Goal: Use online tool/utility: Utilize a website feature to perform a specific function

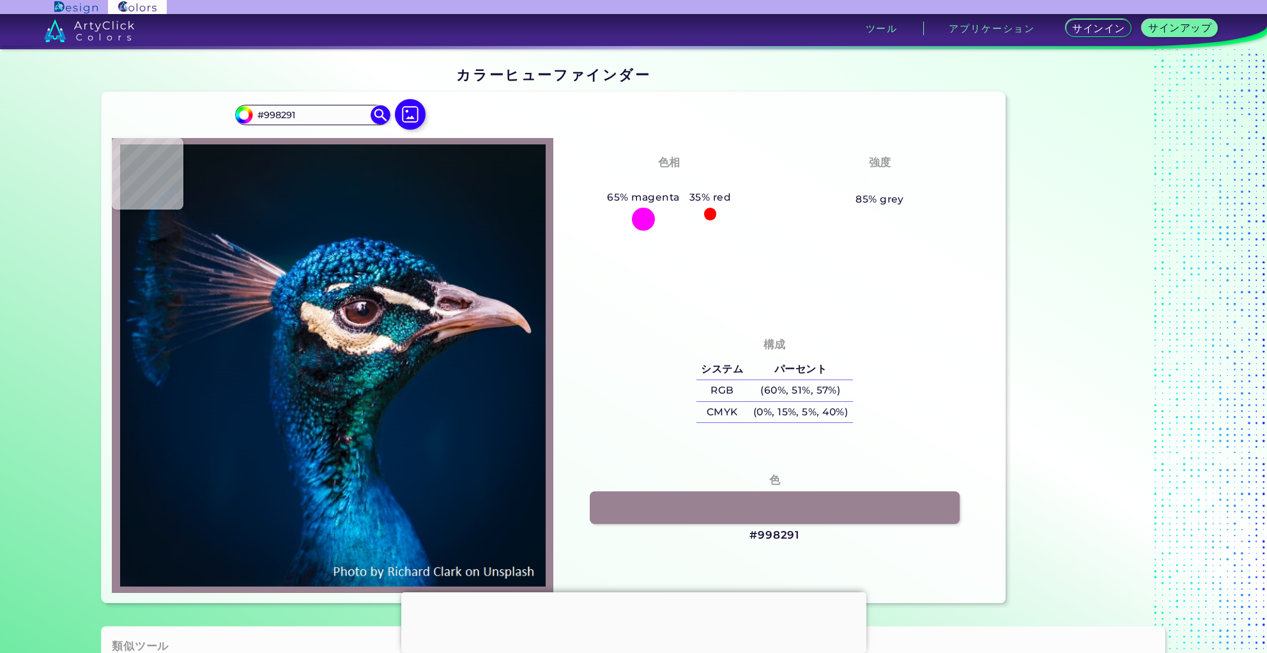
type input "#876c7d"
type input "#876C7D"
type input "#765c6d"
type input "#765C6D"
type input "#937889"
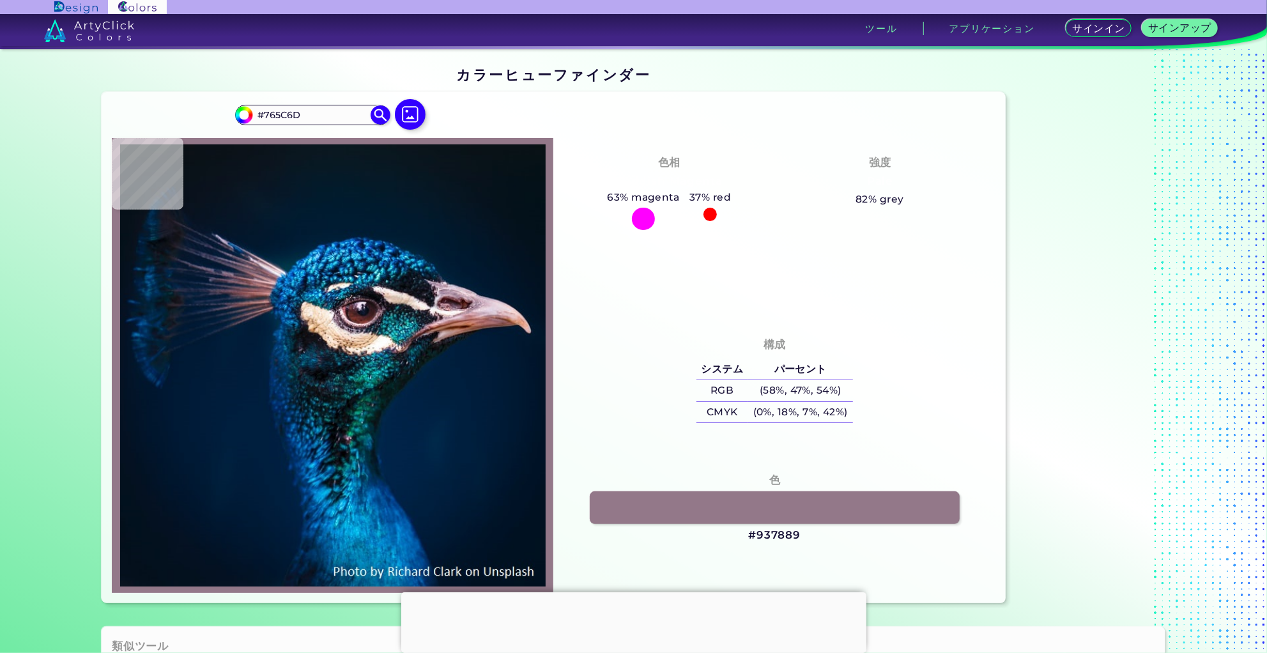
type input "#937889"
type input "#7b5e70"
type input "#7B5E70"
type input "#694d5f"
type input "#694D5F"
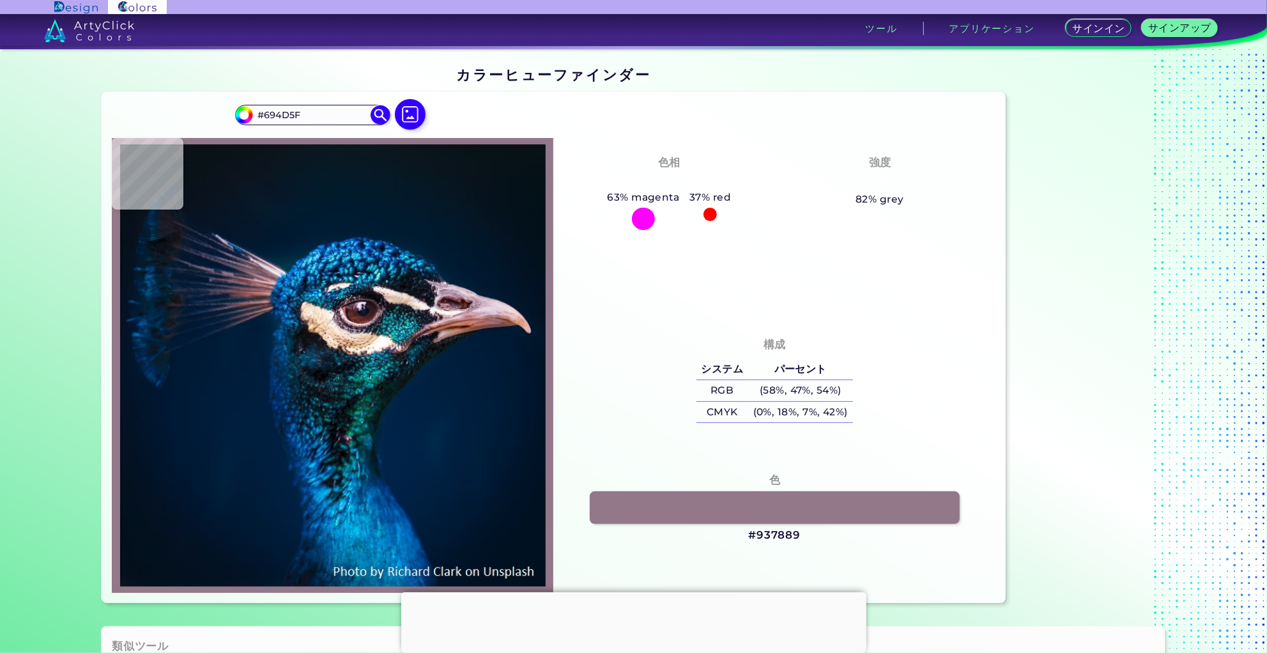
type input "#6a5968"
type input "#6A5968"
type input "#857480"
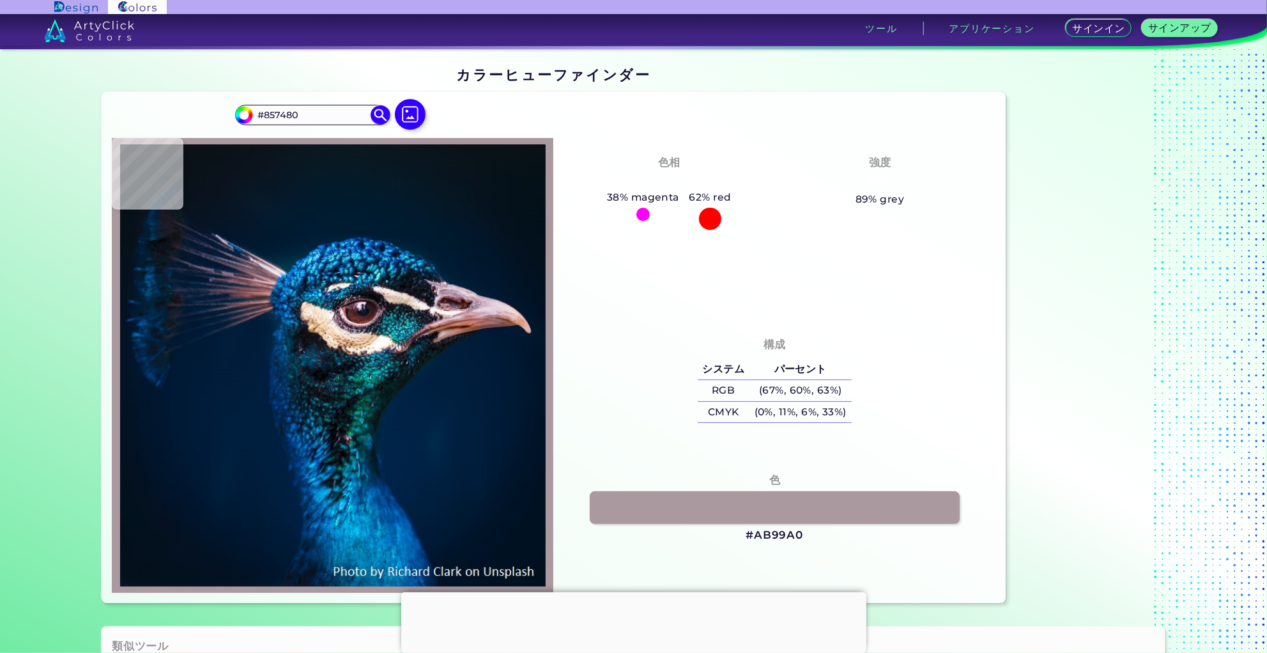
type input "#ab99a0"
type input "#AB99A0"
type input "#c8b4b5"
type input "#C8B4B5"
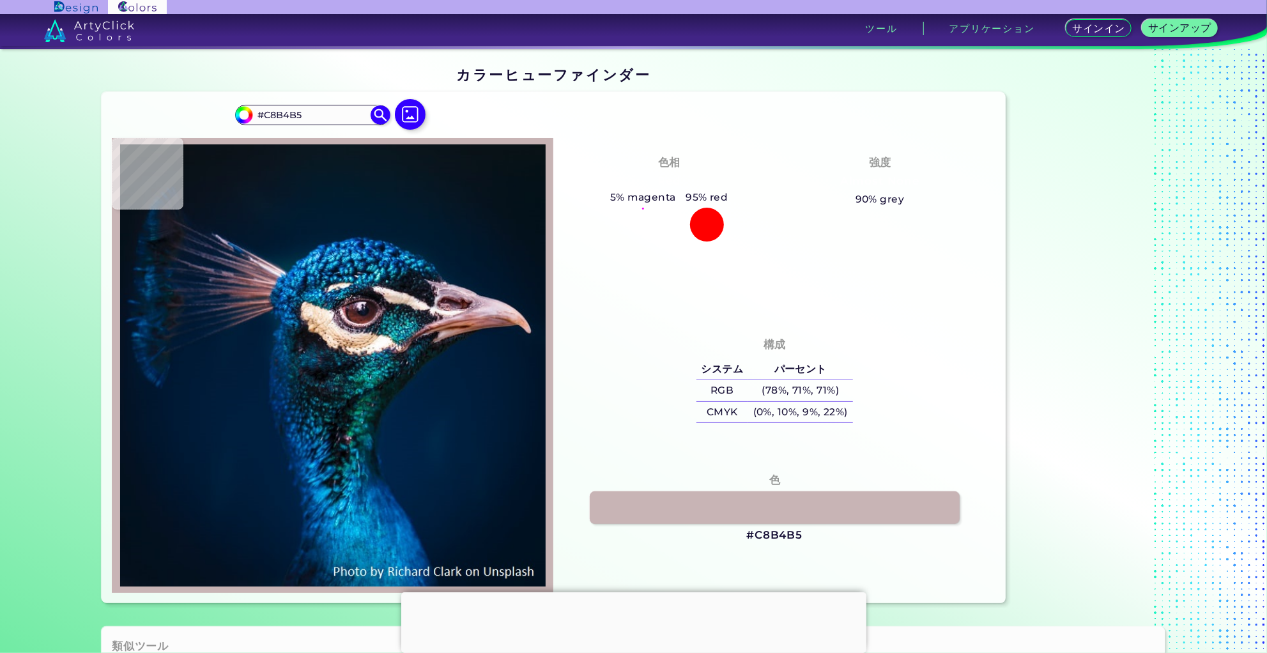
type input "#f0e1da"
type input "#F0E1DA"
type input "#f2e5dd"
type input "#F2E5DD"
type input "#e7e0dd"
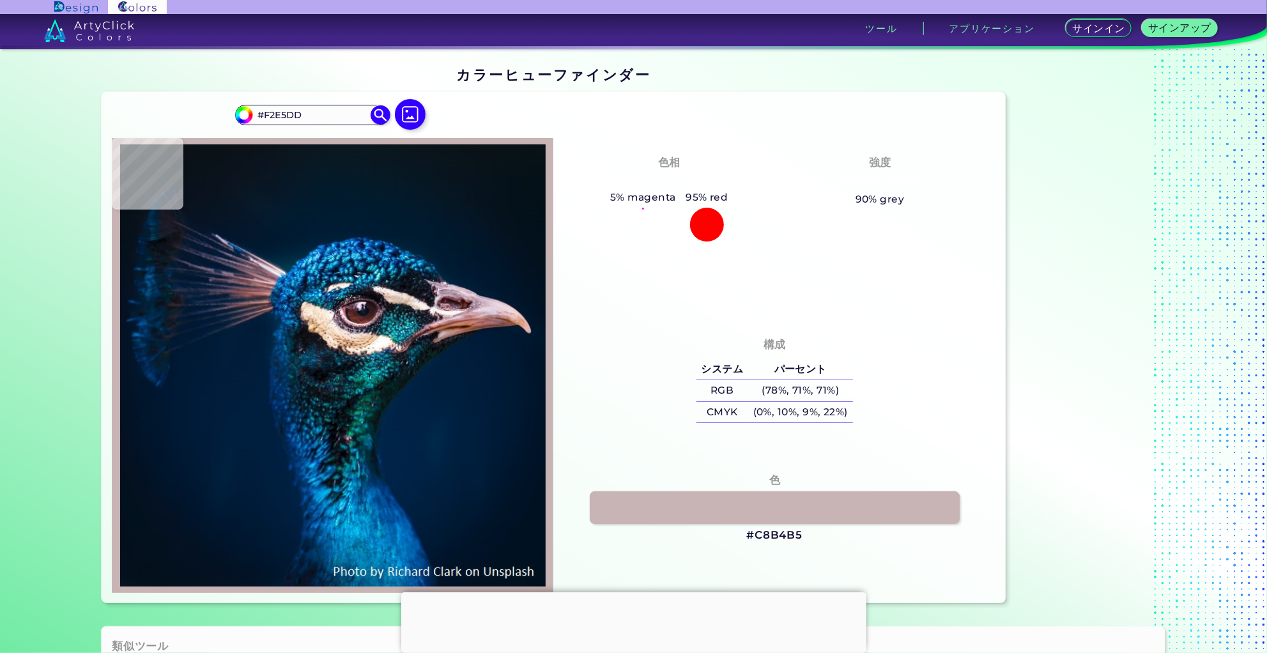
type input "#E7E0DD"
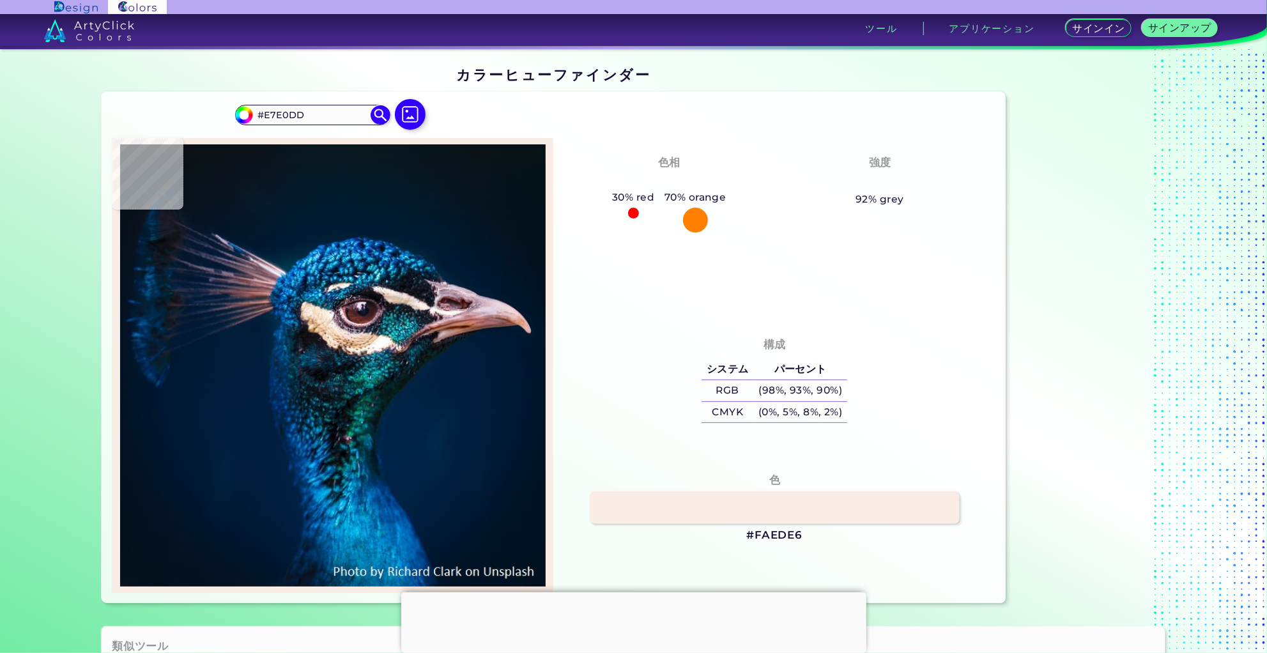
type input "#faede6"
type input "#FAEDE6"
type input "#cebbad"
type input "#CEBBAD"
type input "#dccabe"
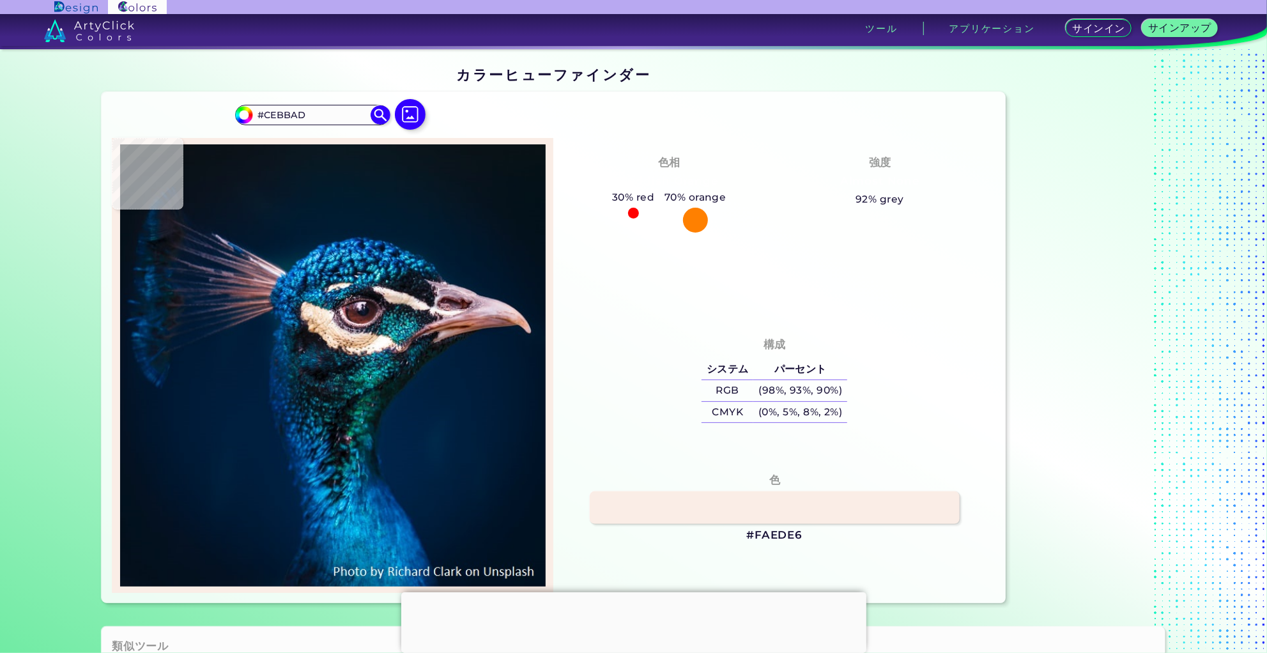
type input "#DCCABE"
type input "#fff4e8"
type input "#FFF4E8"
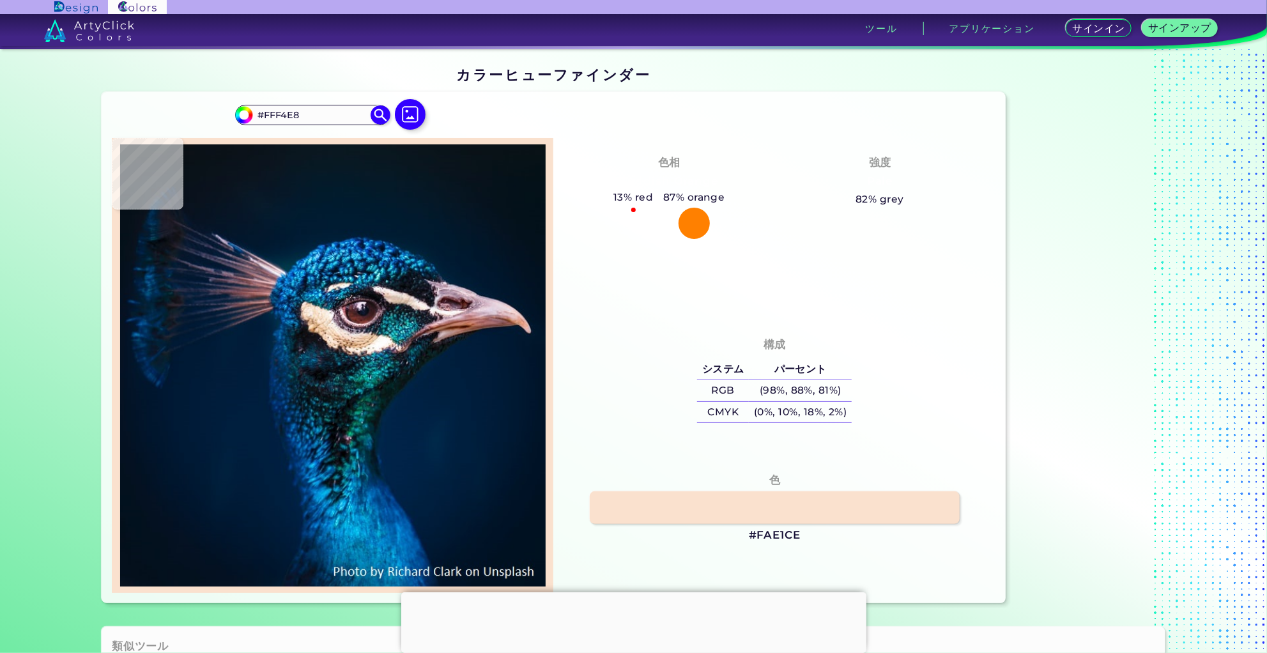
type input "#fae1ce"
type input "#FAE1CE"
type input "#f3d3c3"
type input "#F3D3C3"
type input "#f9d9ca"
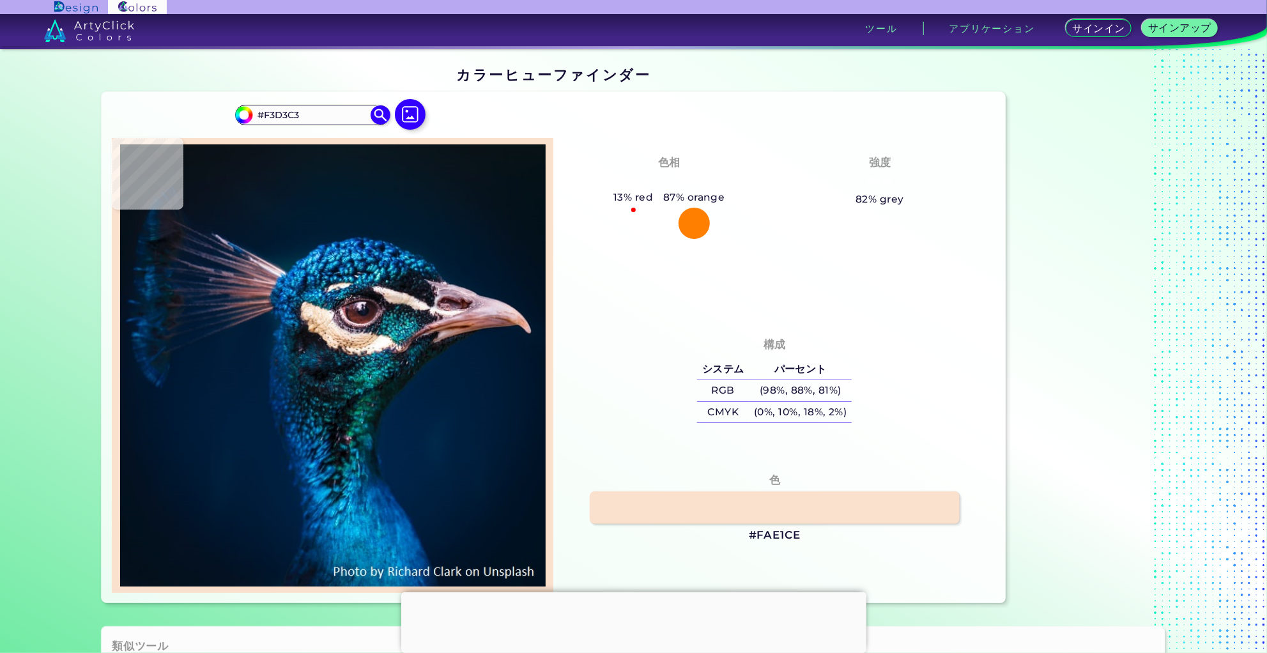
type input "#F9D9CA"
type input "#cca280"
type input "#CCA280"
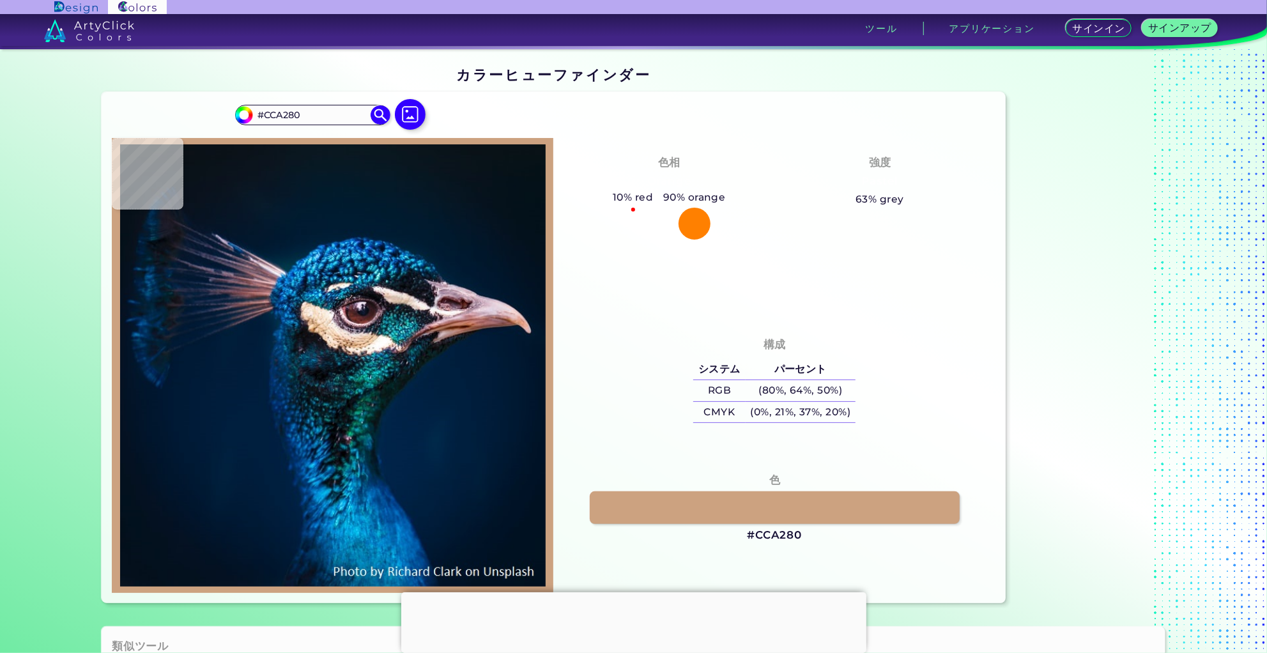
type input "#d4af8e"
type input "#D4AF8E"
type input "#ba906d"
type input "#BA906D"
type input "#b98c6d"
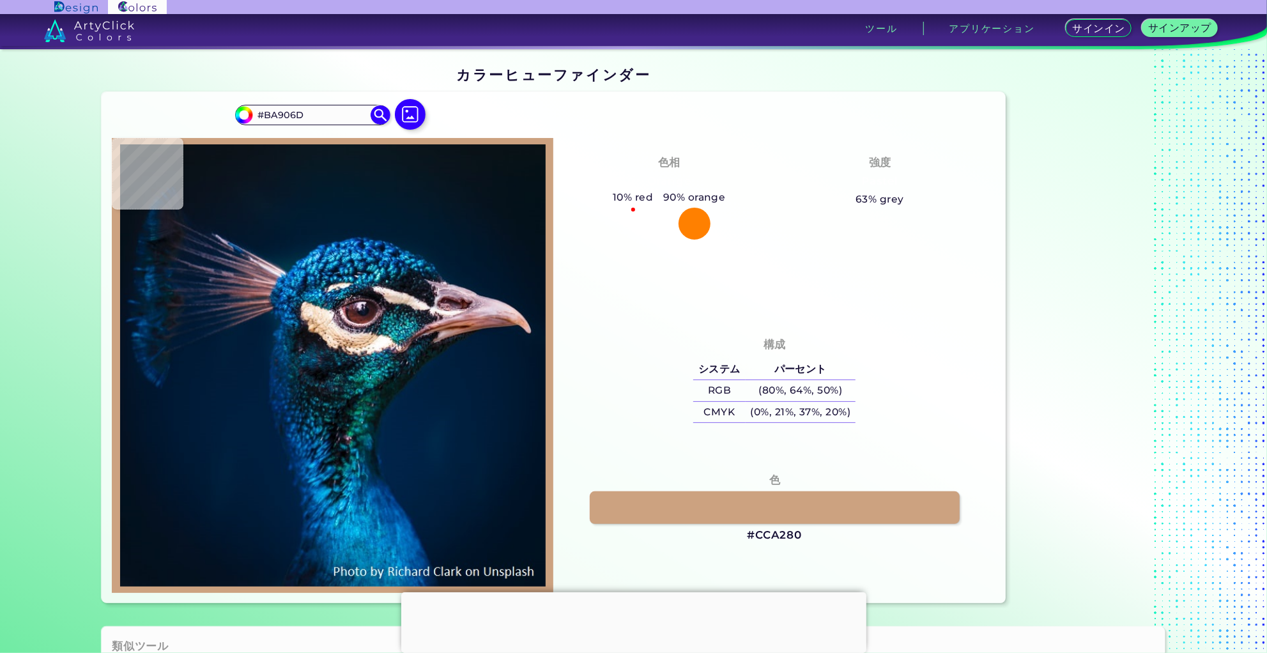
type input "#B98C6D"
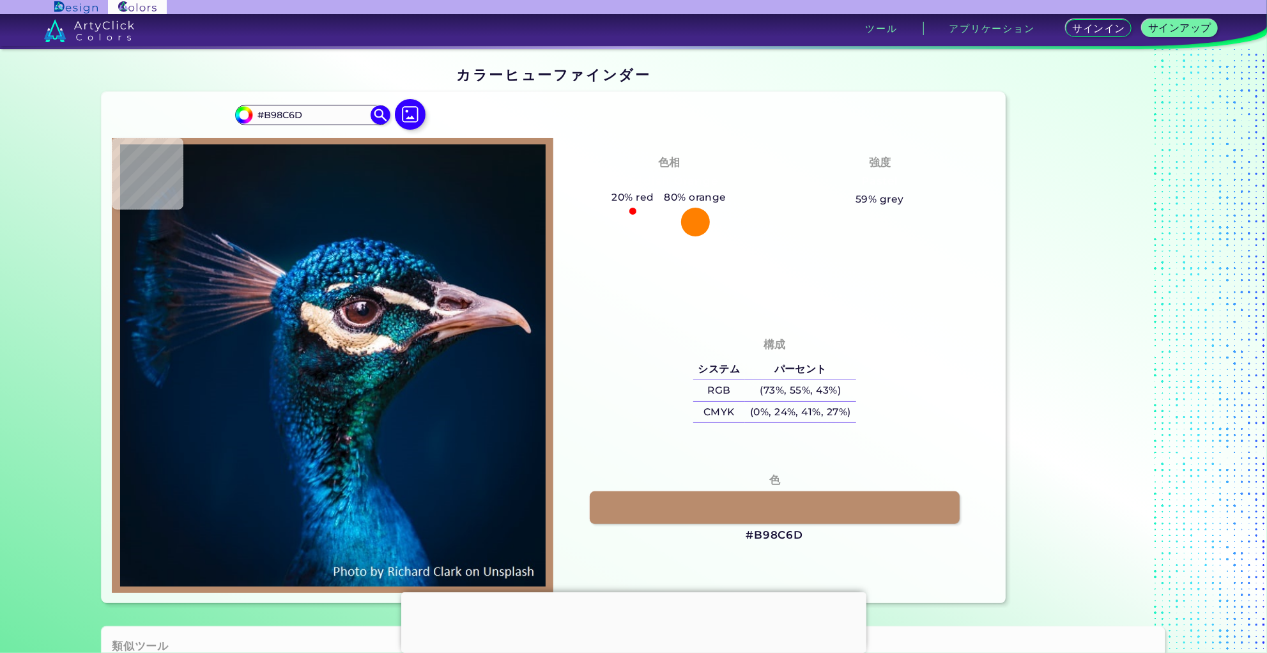
type input "#9d806a"
type input "#9D806A"
type input "#675348"
type input "#0a334c"
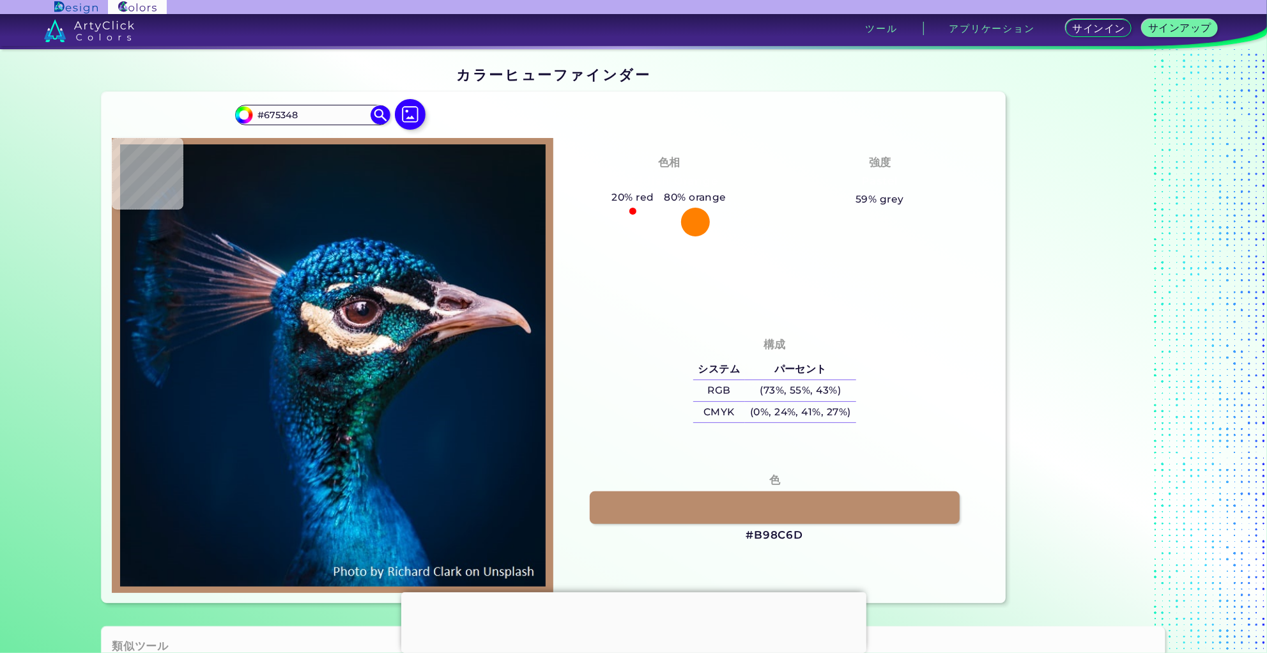
type input "#0A334C"
type input "#143c4b"
type input "#143C4B"
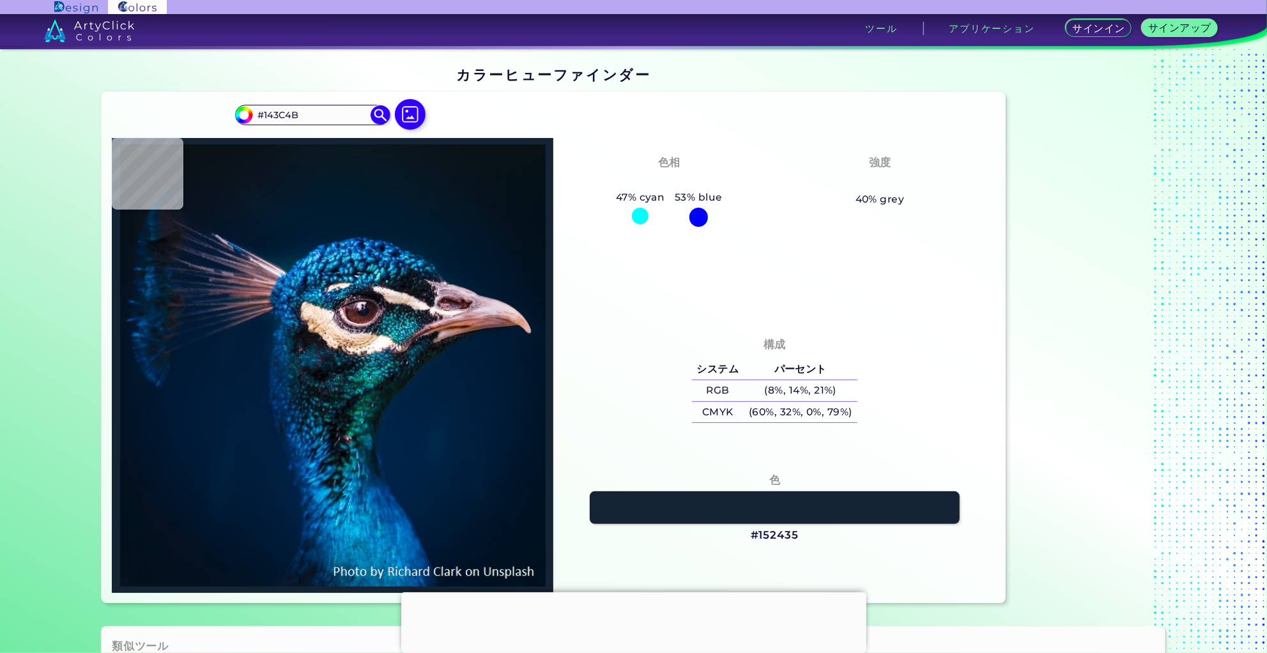
type input "#152435"
type input "#0d121b"
type input "#0D121B"
type input "#091c25"
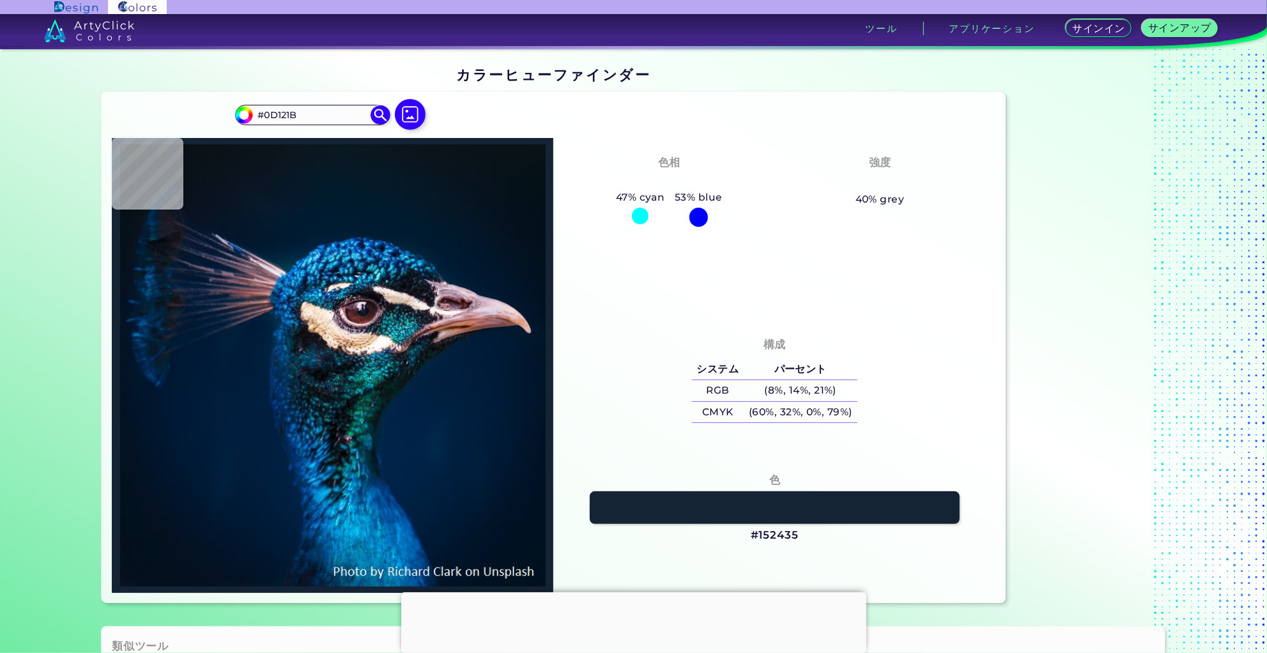
type input "#091C25"
type input "#081624"
type input "#1b454d"
type input "#1B454D"
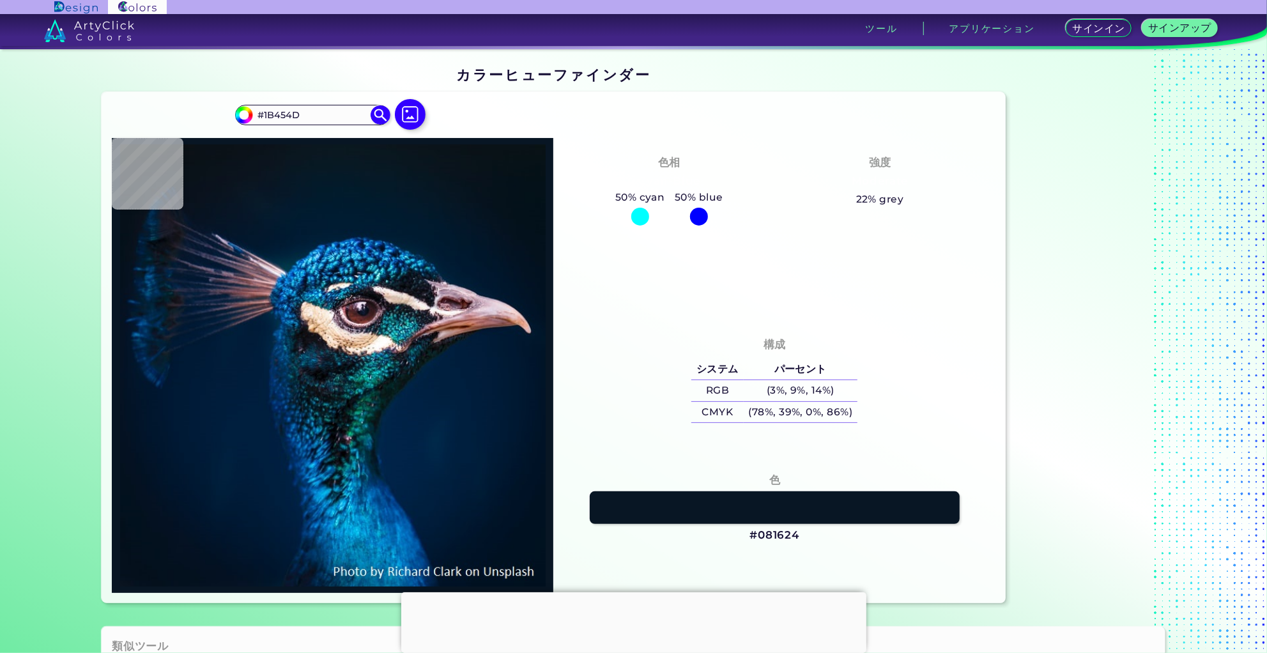
type input "#1e454f"
type input "#1E454F"
type input "#1b3847"
type input "#1B3847"
type input "#22424b"
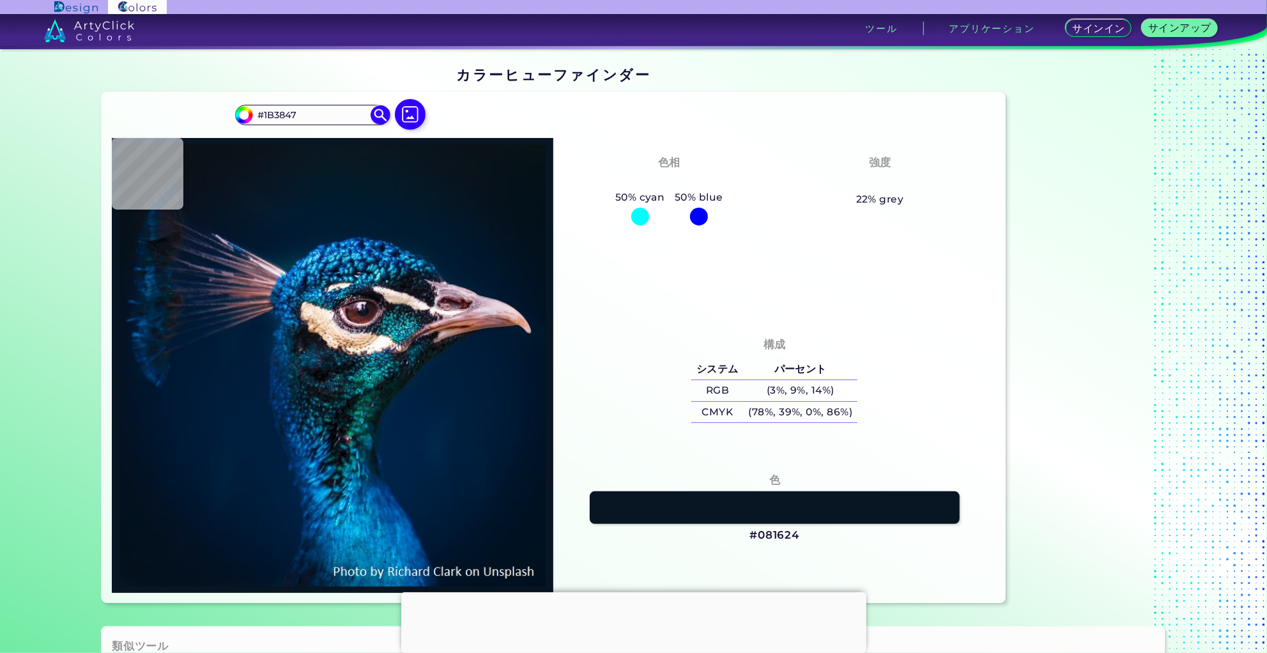
type input "#22424B"
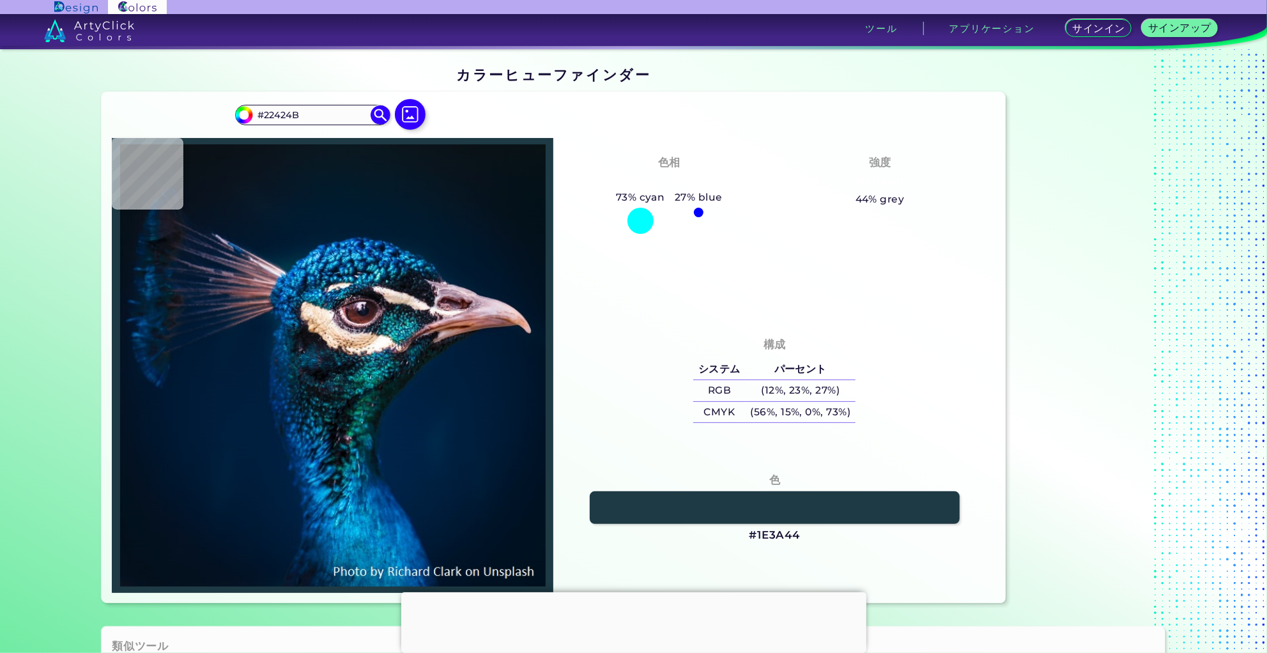
type input "#1e3a44"
type input "#1E3A44"
type input "#053b43"
type input "#053B43"
type input "#18293b"
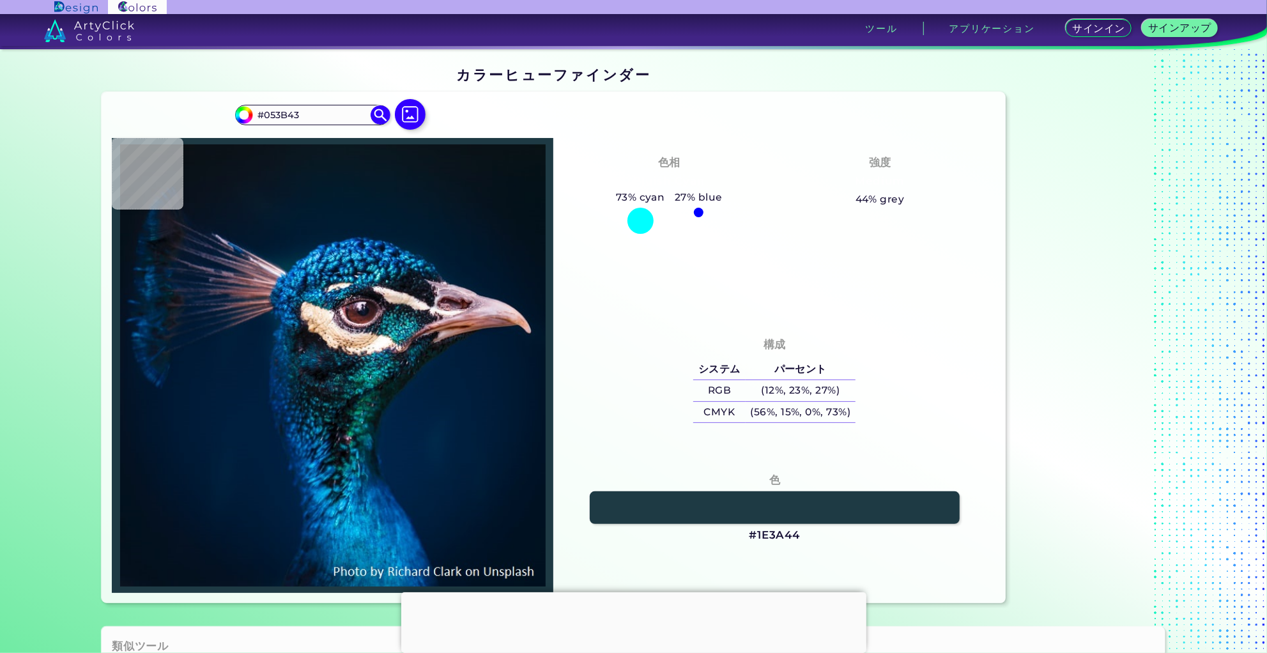
type input "#18293B"
type input "#21324a"
type input "#21324A"
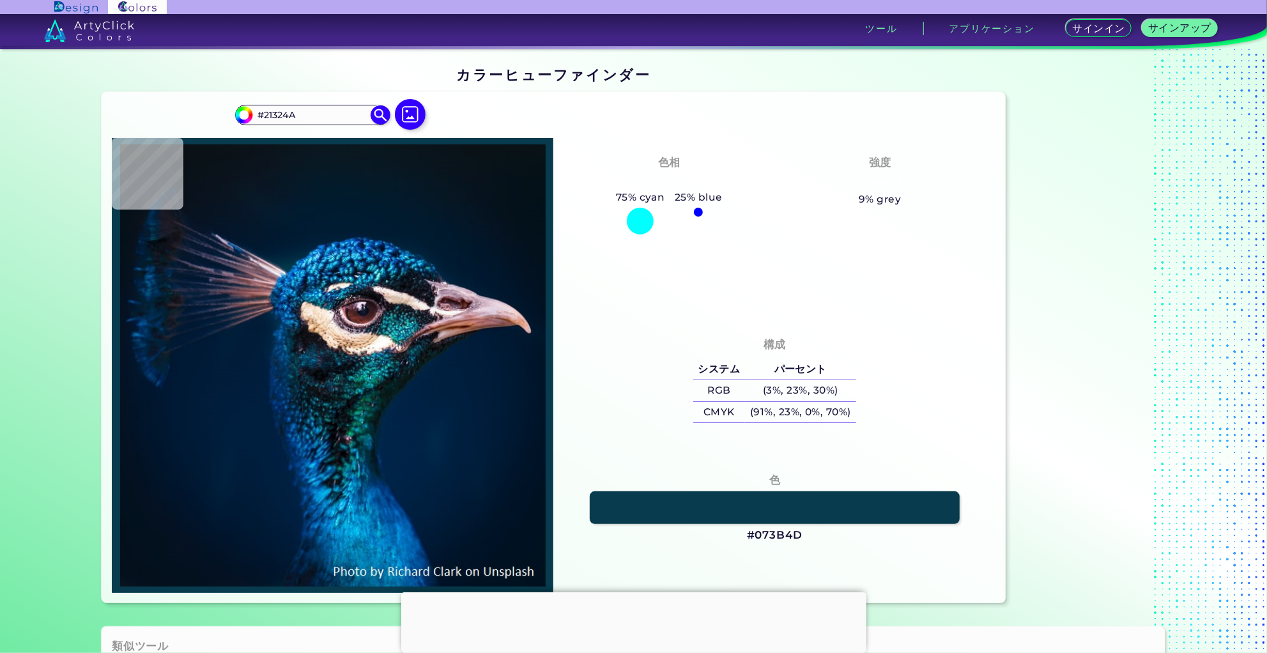
type input "#073b4d"
type input "#073B4D"
type input "#103f52"
type input "#103F52"
type input "#040f14"
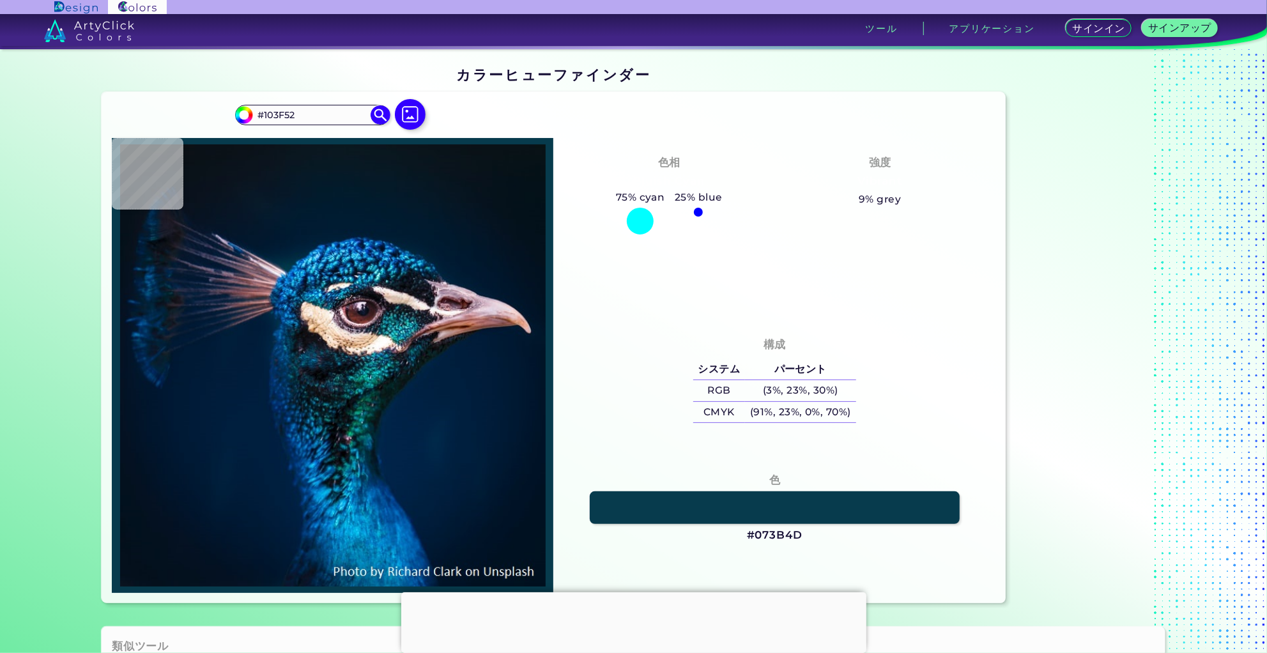
type input "#040F14"
type input "#070d11"
type input "#070D11"
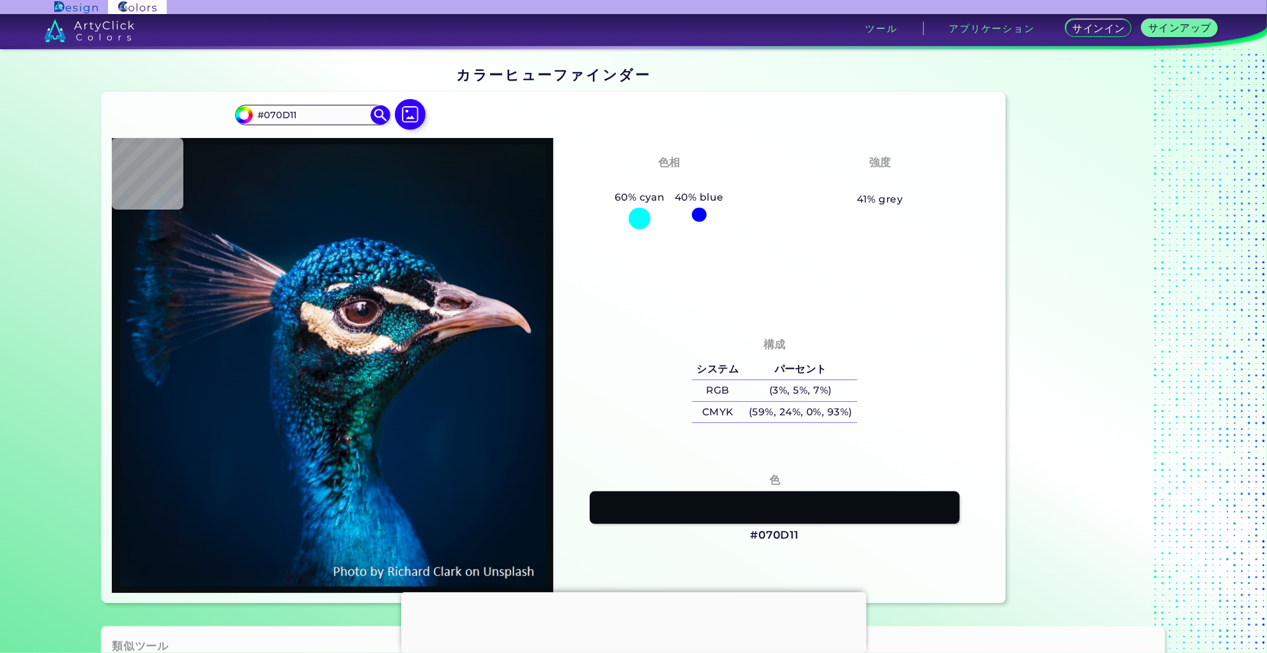
type input "#040d12"
type input "#040D12"
type input "#0f5f78"
type input "#0F5F78"
type input "#0a2931"
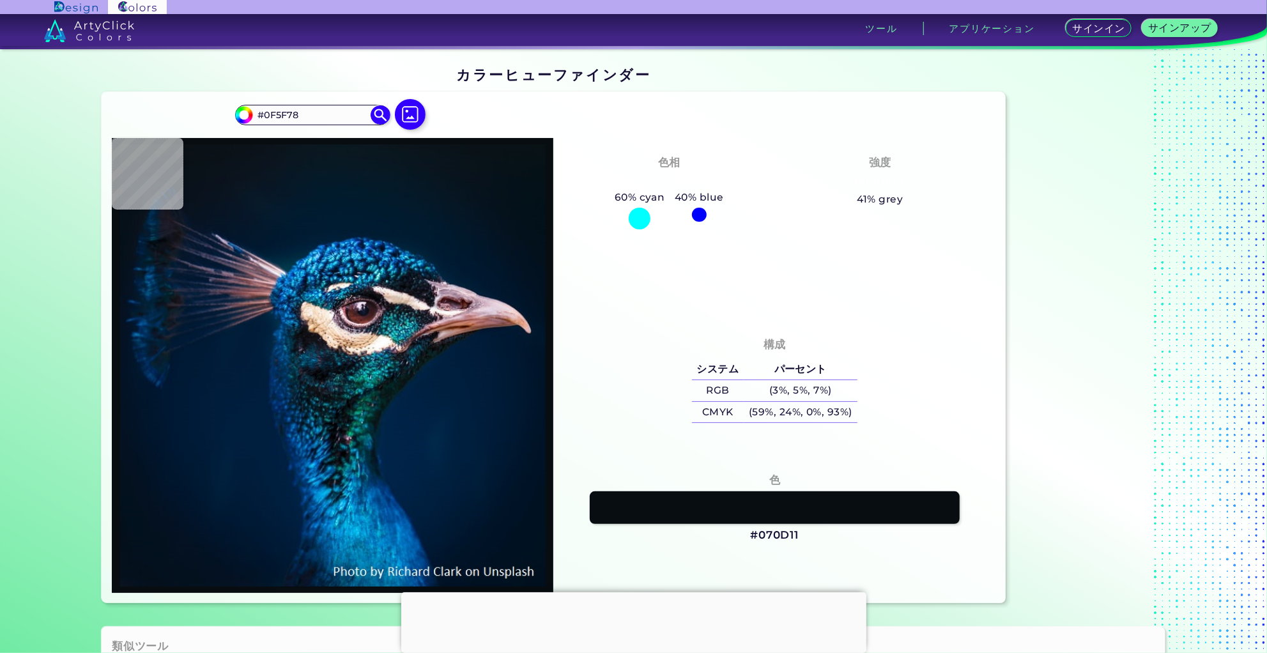
type input "#0A2931"
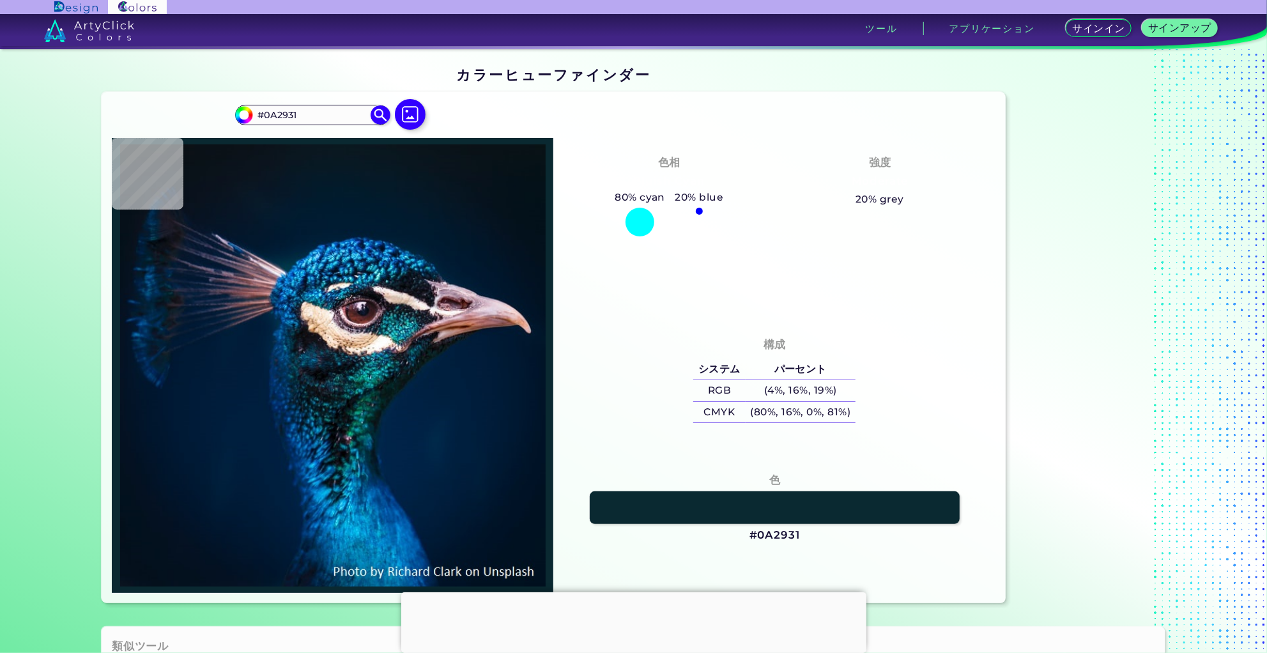
type input "#00262f"
type input "#00262F"
type input "#0f2c38"
type input "#0F2C38"
type input "#000206"
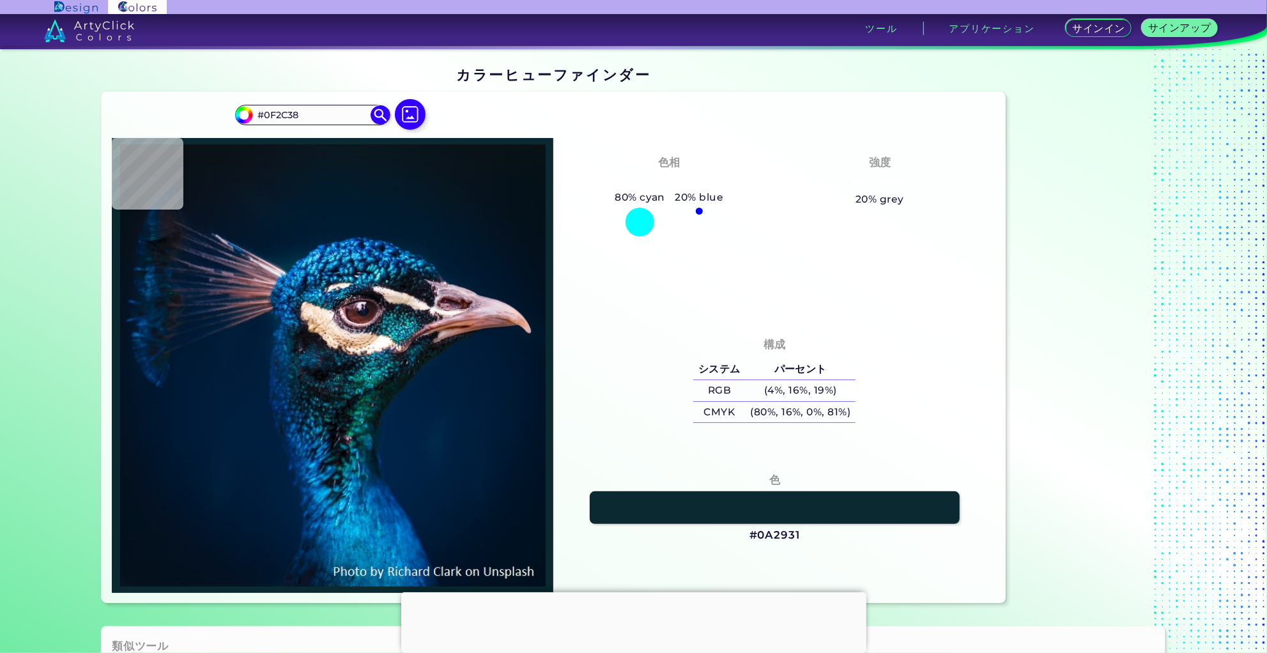
type input "#000206"
type input "#08111b"
type input "#08111B"
type input "#00070e"
type input "#00070E"
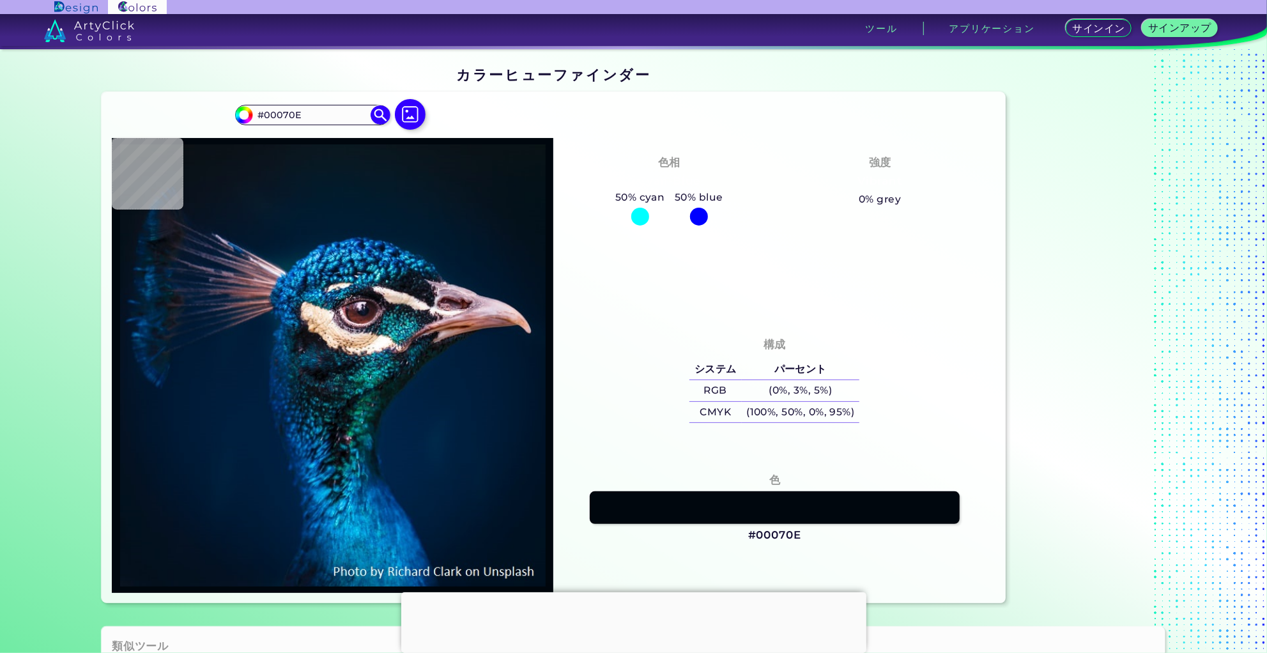
type input "#00668e"
type input "#00668E"
type input "#0a6fa1"
type input "#0A6FA1"
type input "#085f9f"
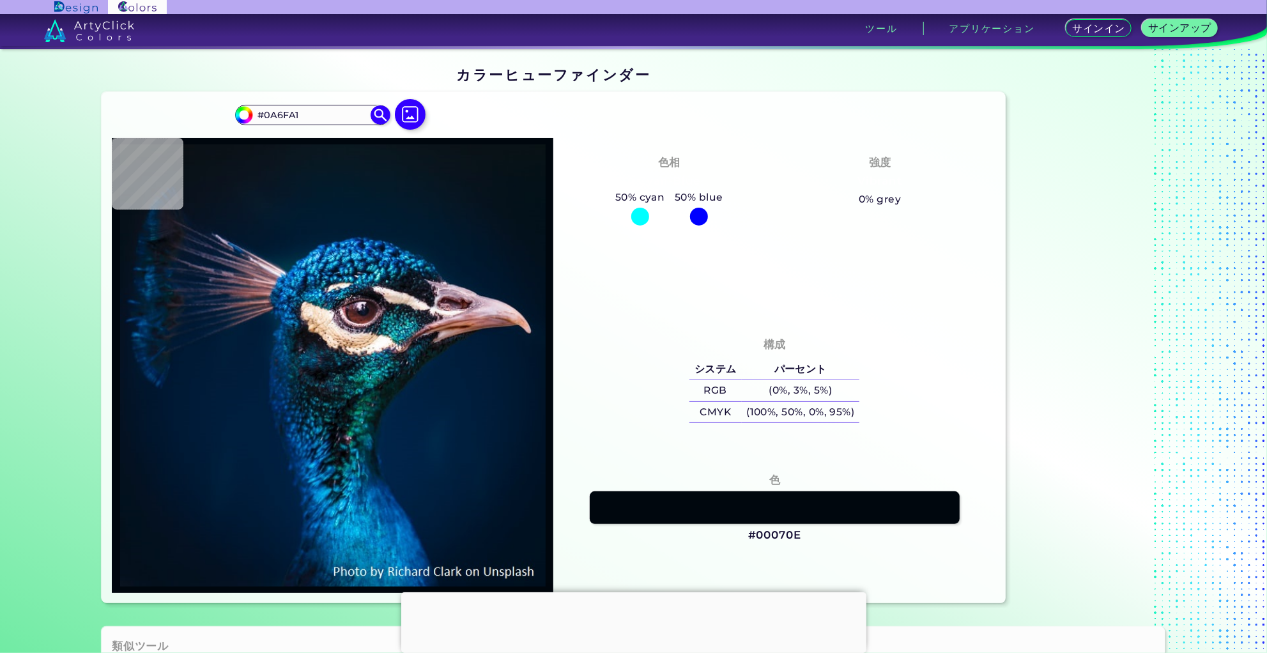
type input "#085F9F"
type input "#055e9c"
type input "#055E9C"
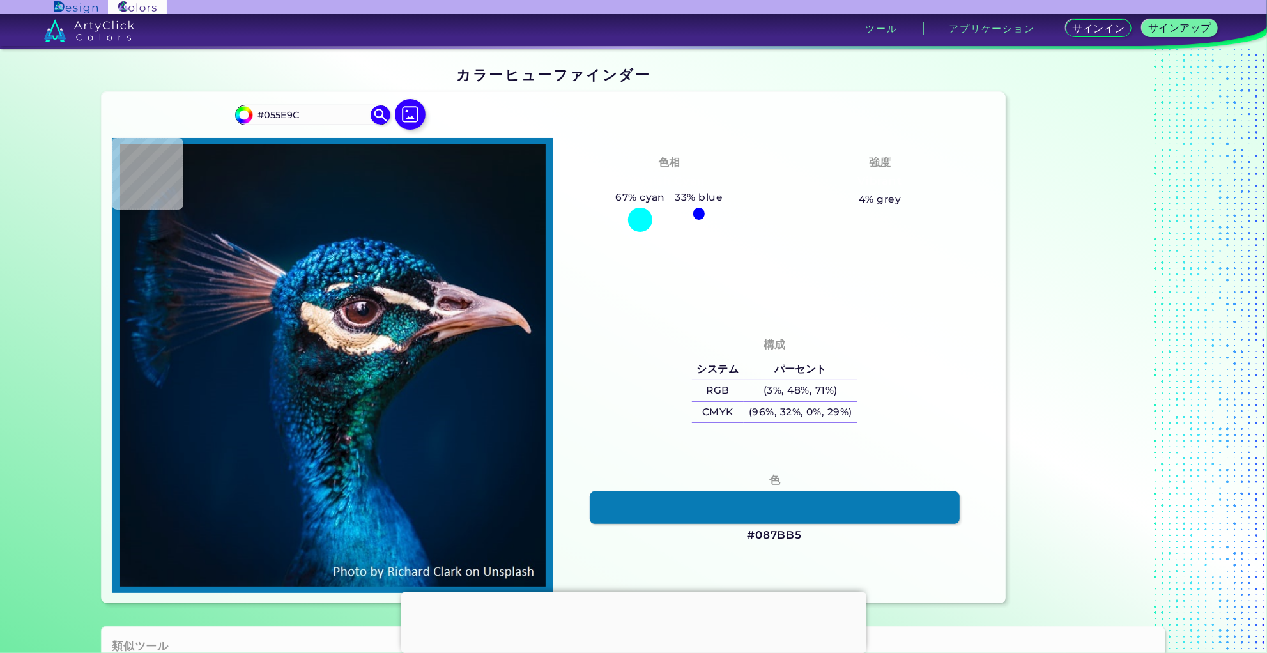
type input "#087bb5"
type input "#087BB5"
type input "#007eb5"
type input "#007EB5"
type input "#0171aa"
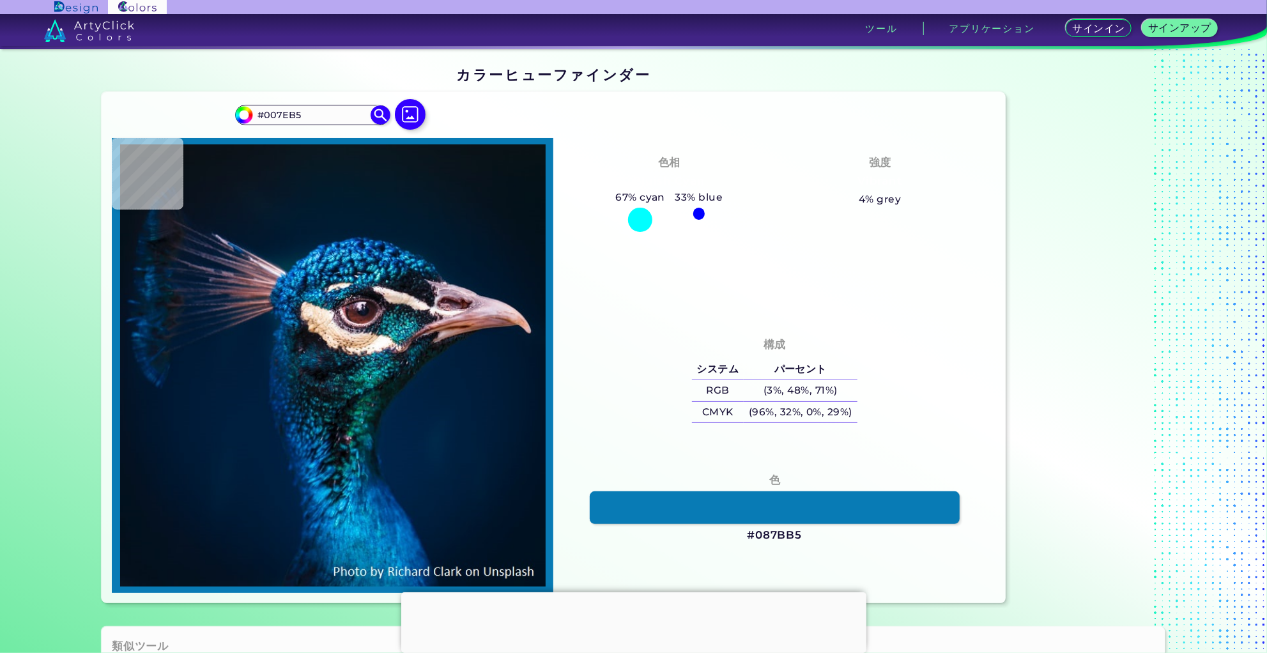
type input "#0171AA"
type input "#0894ca"
type input "#0894CA"
type input "#017cbc"
type input "#017CBC"
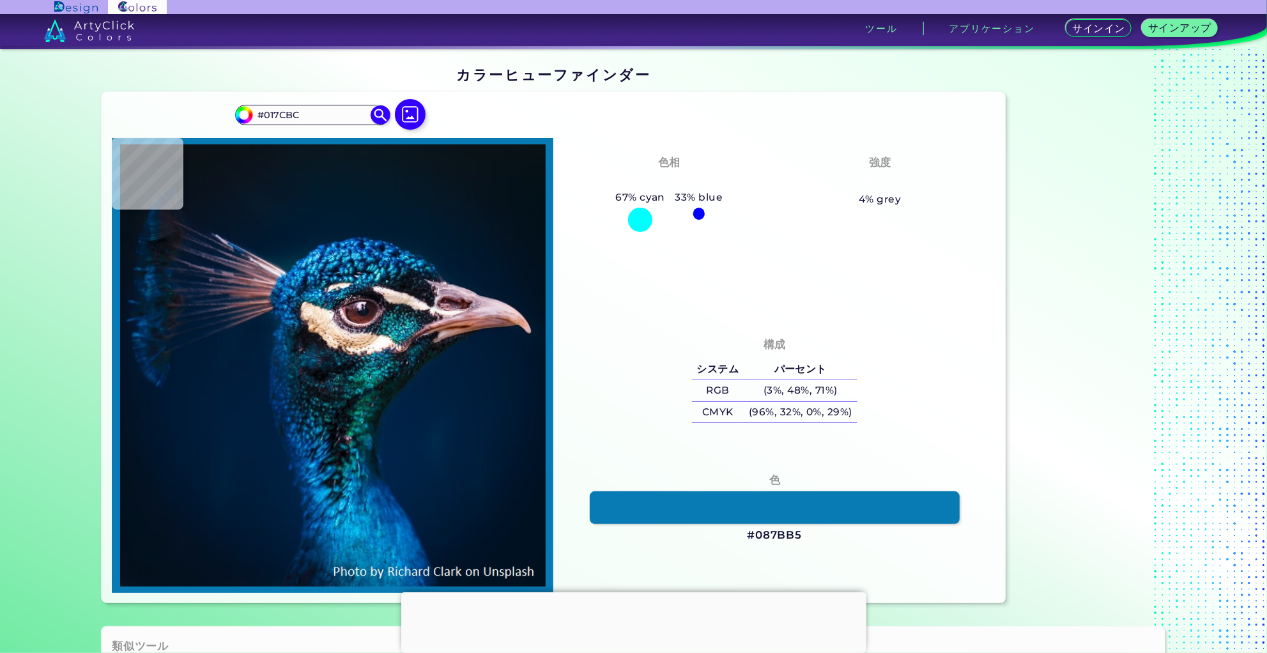
type input "#0580c1"
type input "#0580C1"
type input "#057fc2"
type input "#057FC2"
type input "#016cac"
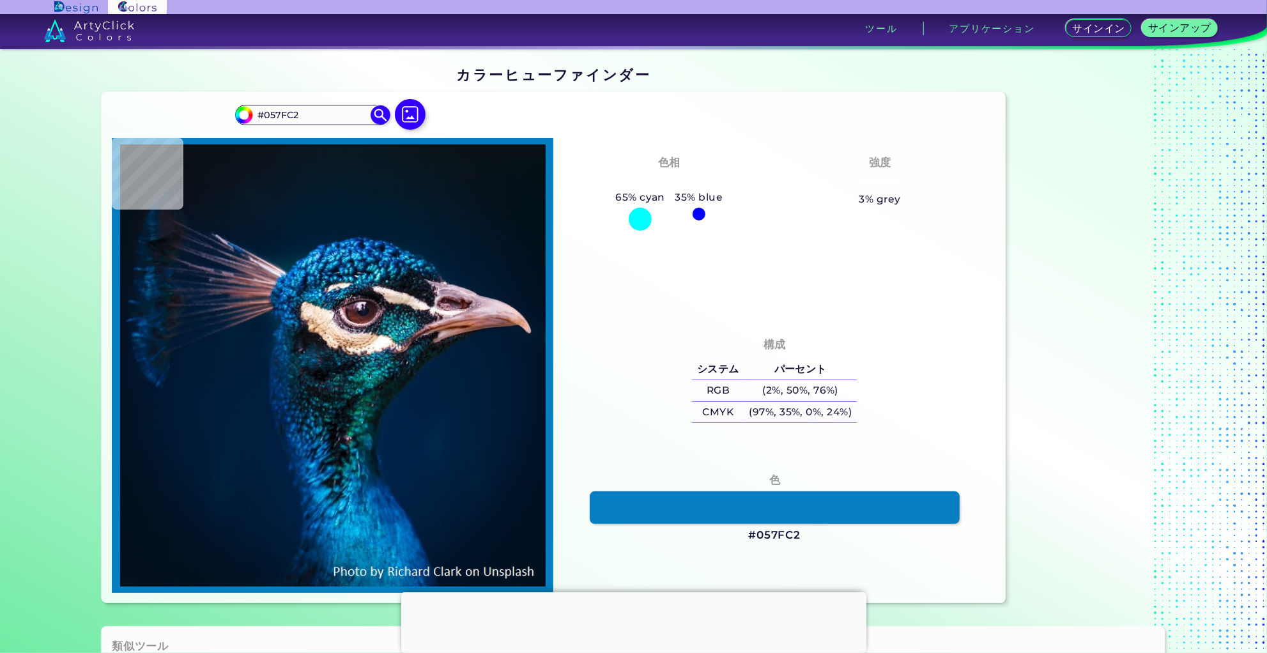
type input "#016CAC"
type input "#046aac"
type input "#046AAC"
type input "#015e9f"
type input "#015E9F"
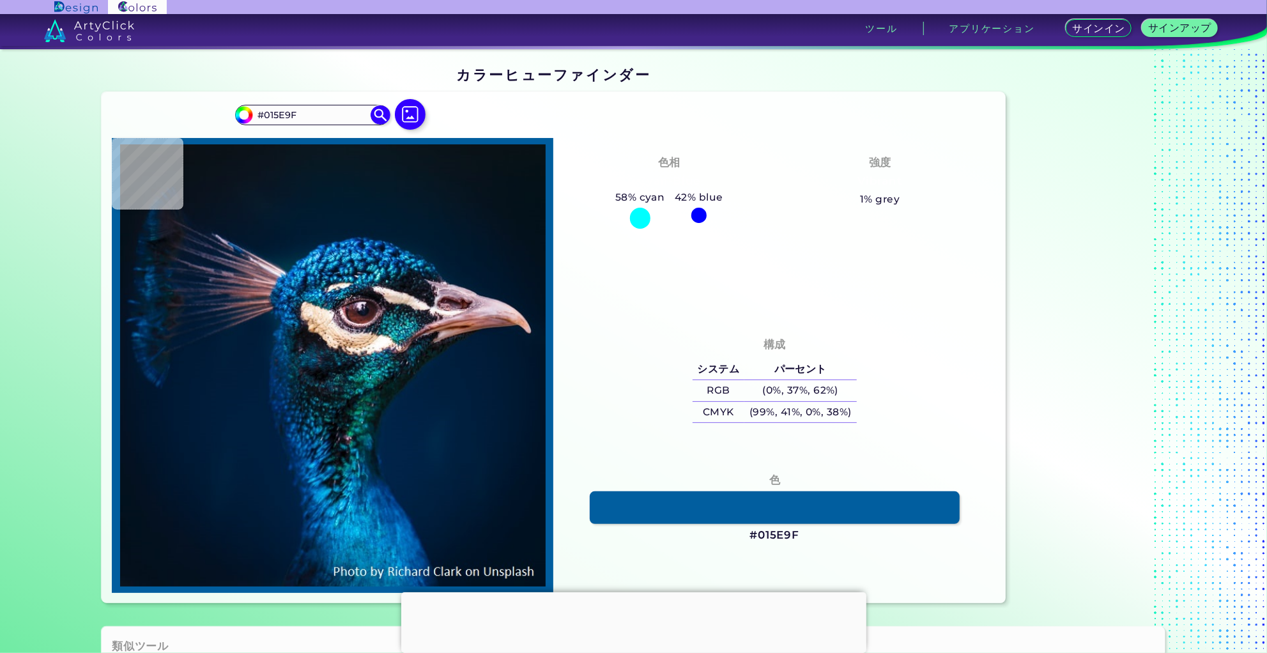
type input "#005698"
type input "#00599a"
type input "#00599A"
type input "#045d9d"
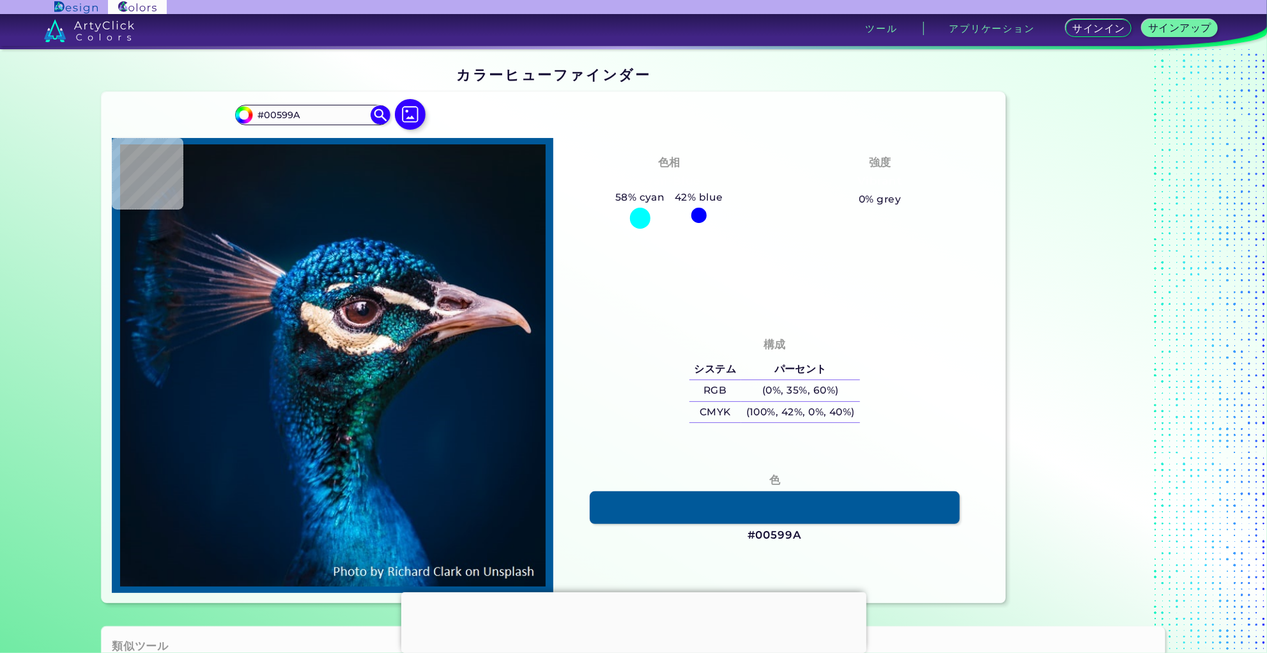
type input "#045D9D"
type input "#005e9a"
type input "#005E9A"
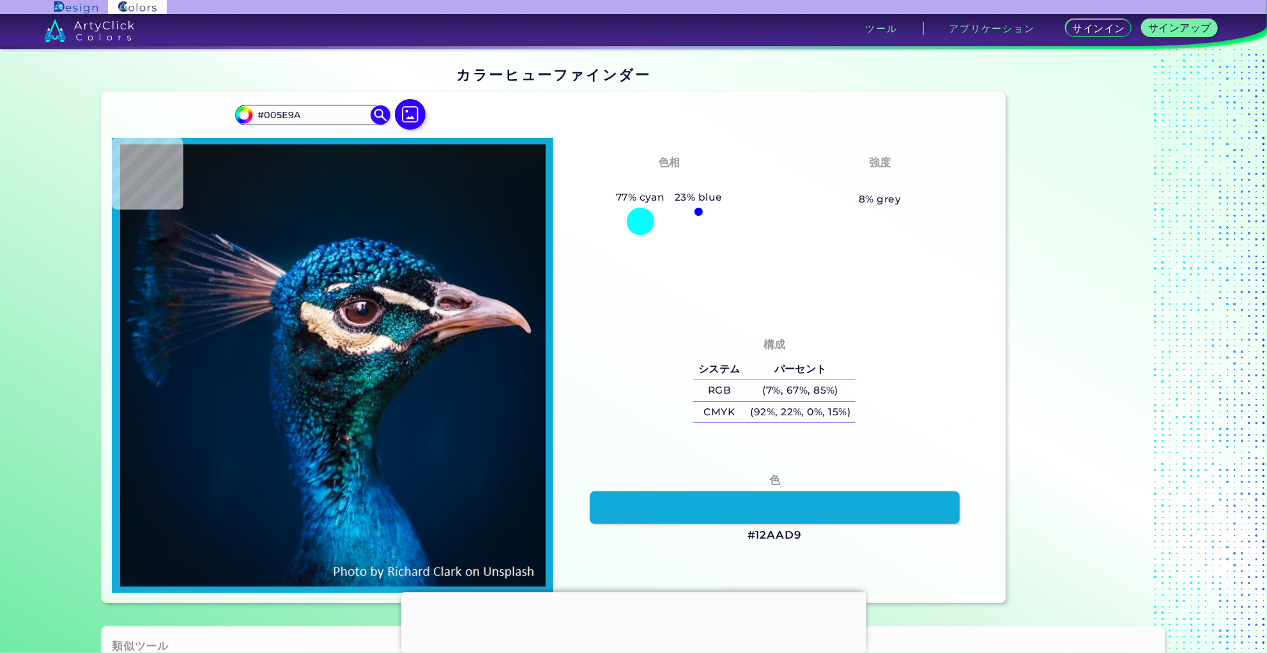
type input "#12aad9"
type input "#12AAD9"
type input "#03a9d1"
type input "#03A9D1"
type input "#0074b9"
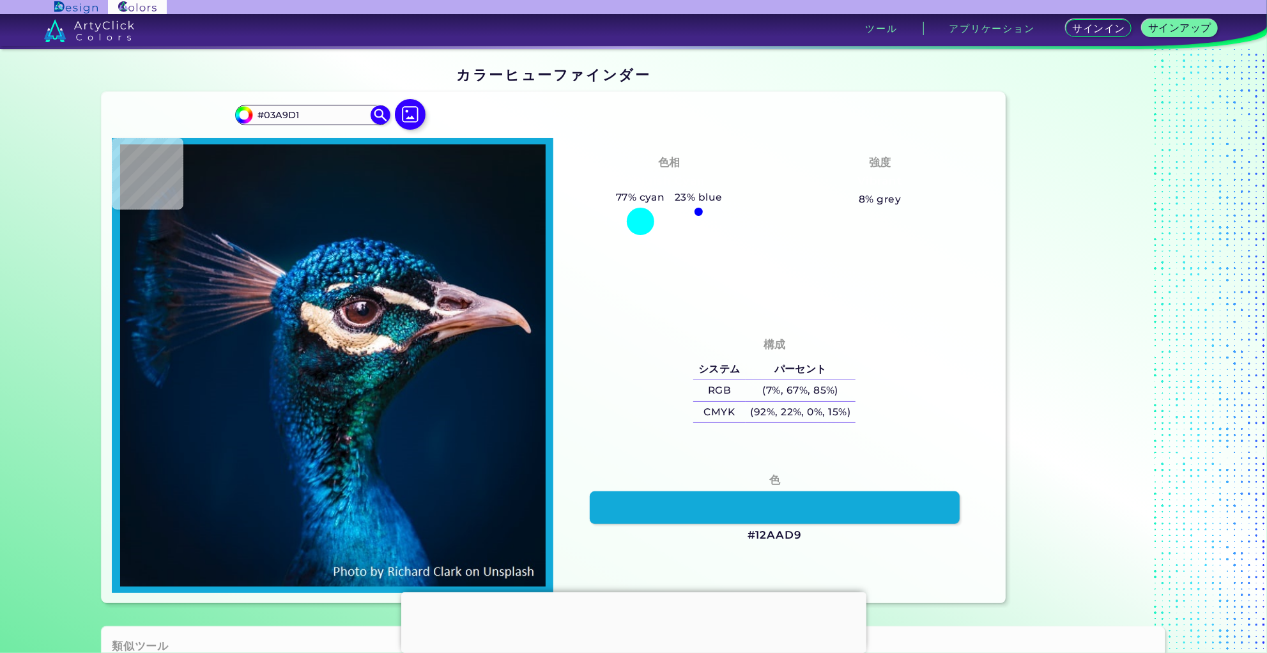
type input "#0074B9"
type input "#027cc1"
type input "#027CC1"
type input "#0080c6"
type input "#0080C6"
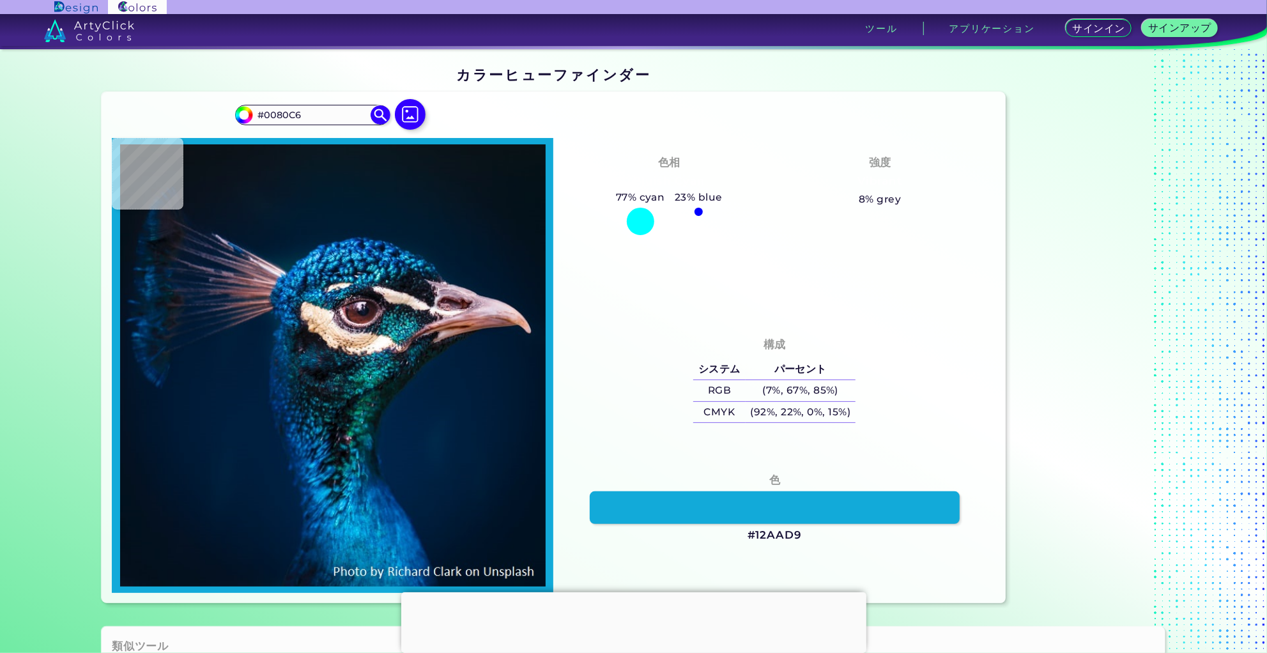
type input "#[DATE]"
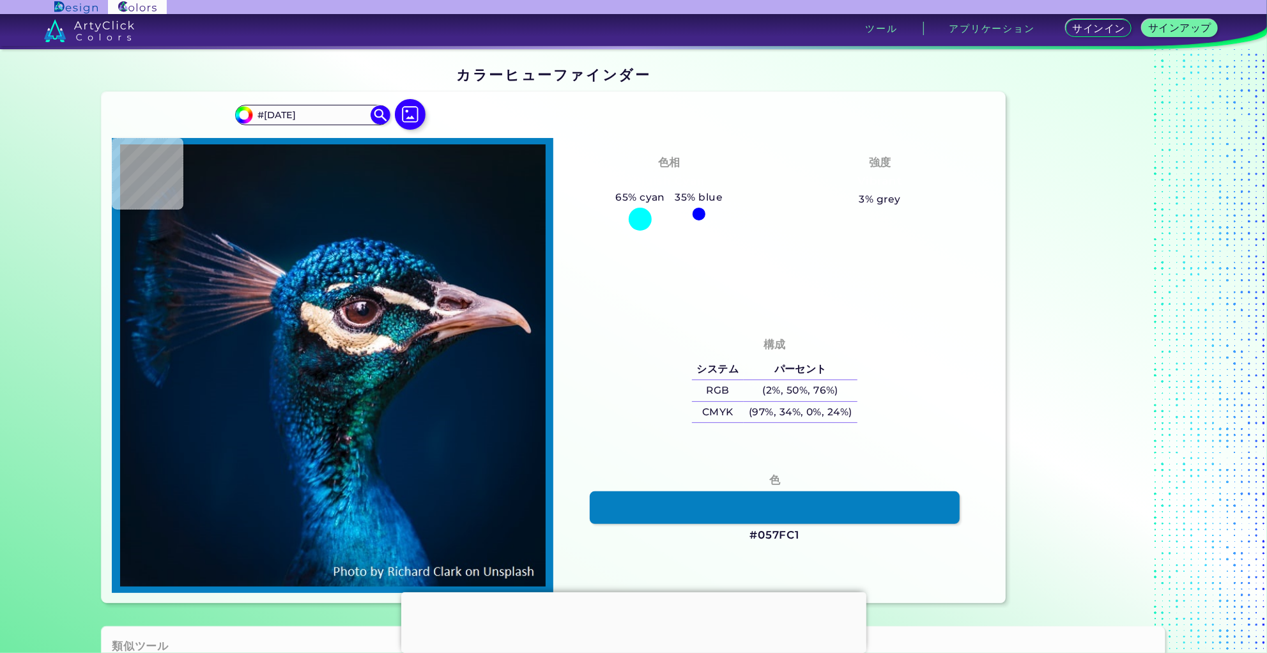
type input "#057fc1"
type input "#057FC1"
type input "#057fc0"
type input "#057FC0"
type input "#0882c3"
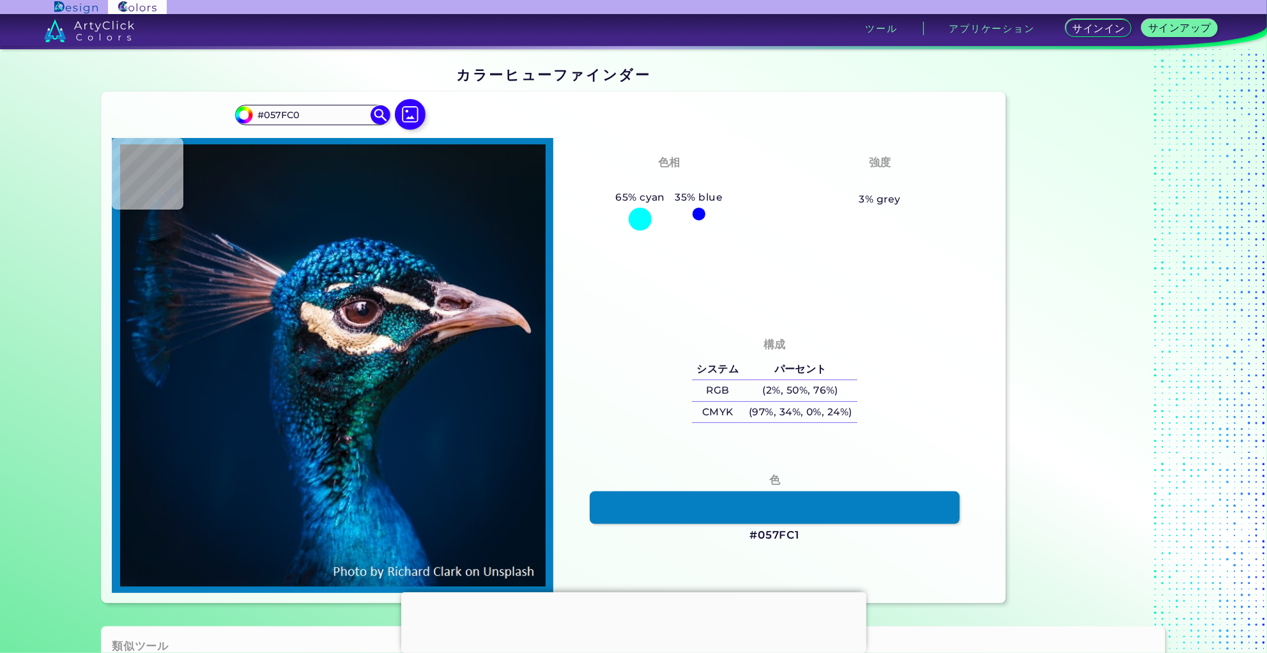
type input "#0882C3"
type input "#0786c6"
type input "#0786C6"
type input "#[DATE]"
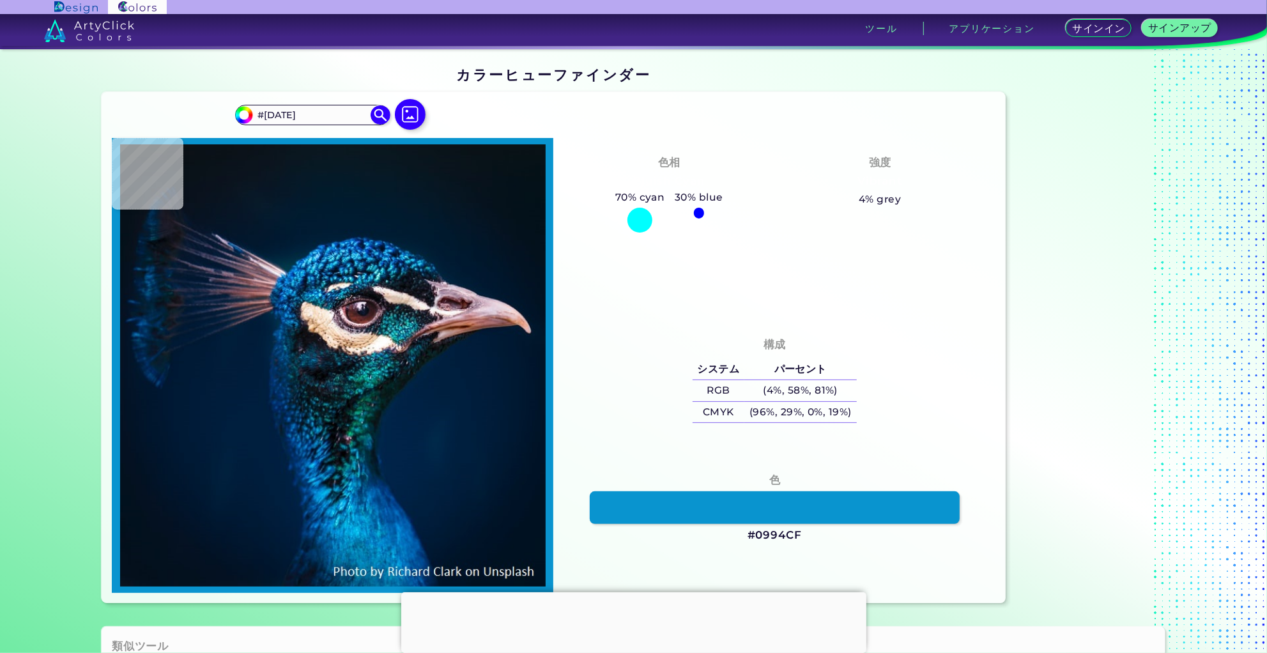
type input "#0994cf"
type input "#0994CF"
type input "#017fbe"
type input "#017FBE"
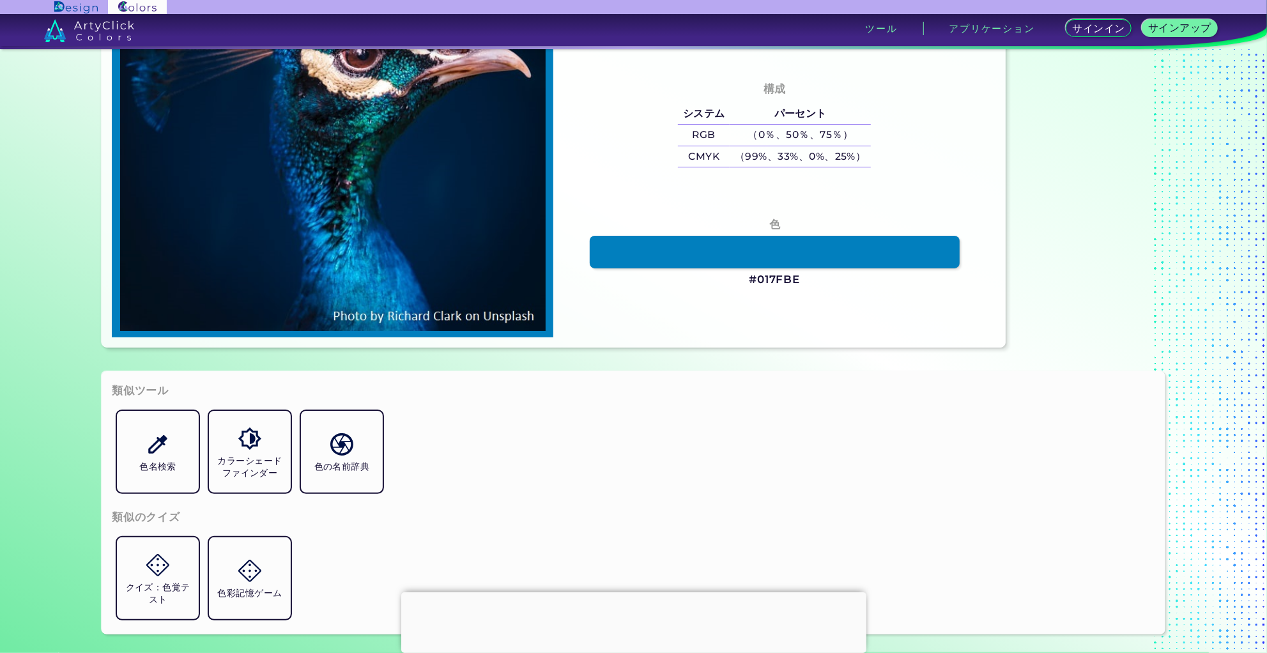
scroll to position [196, 0]
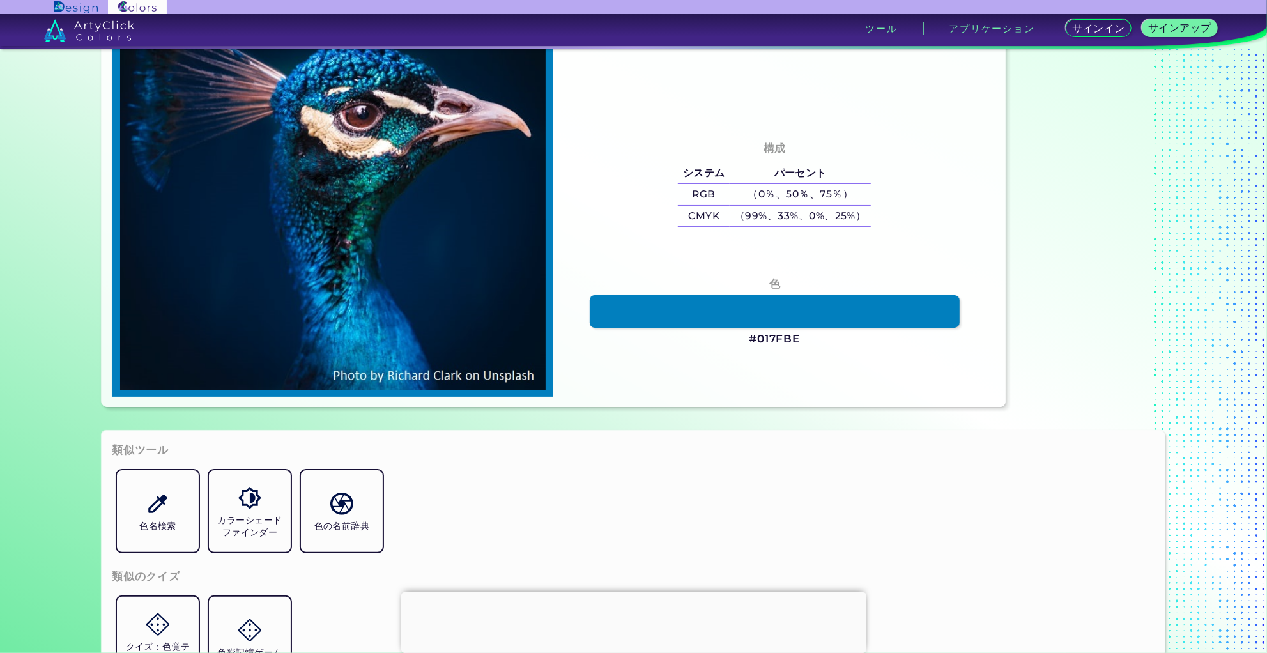
type input "#00142c"
type input "#00142C"
type input "#011c39"
type input "#011C39"
type input "#002142"
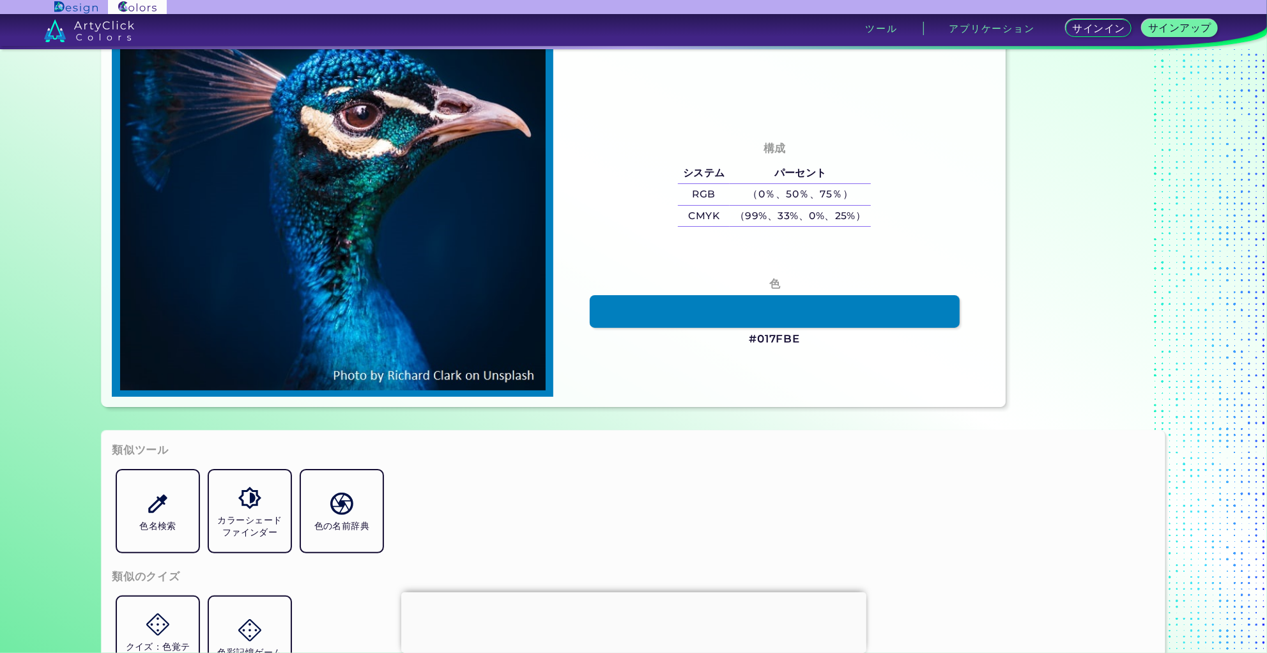
type input "#002142"
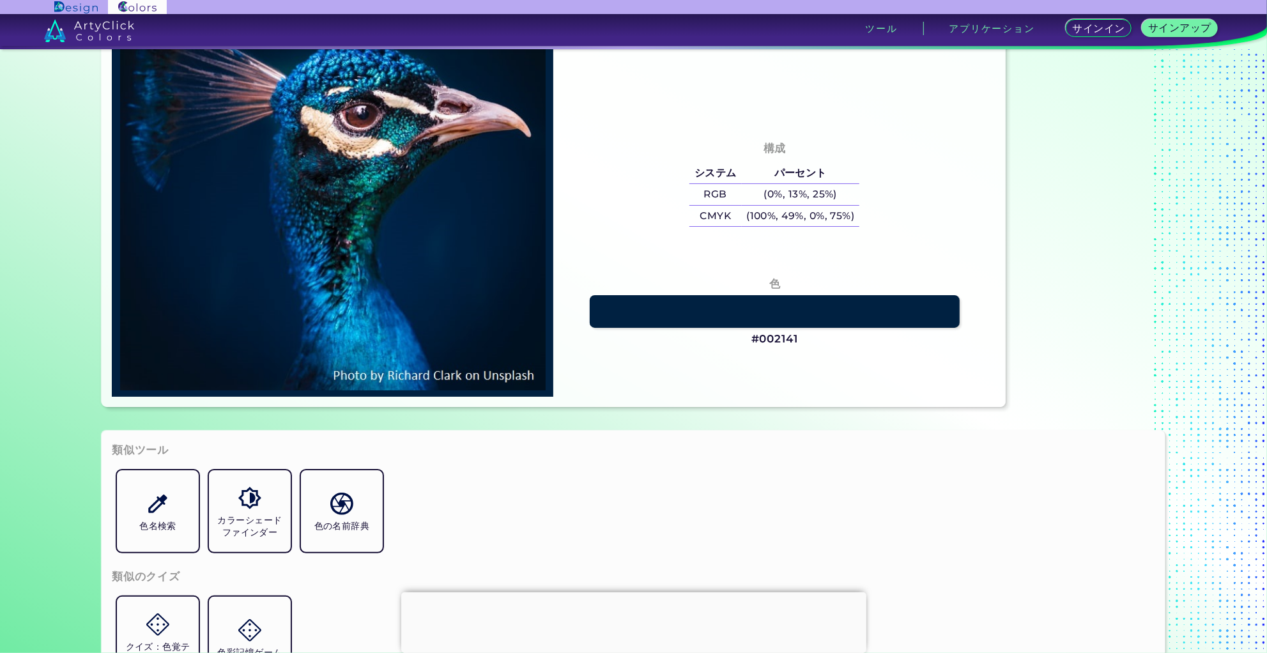
type input "#002141"
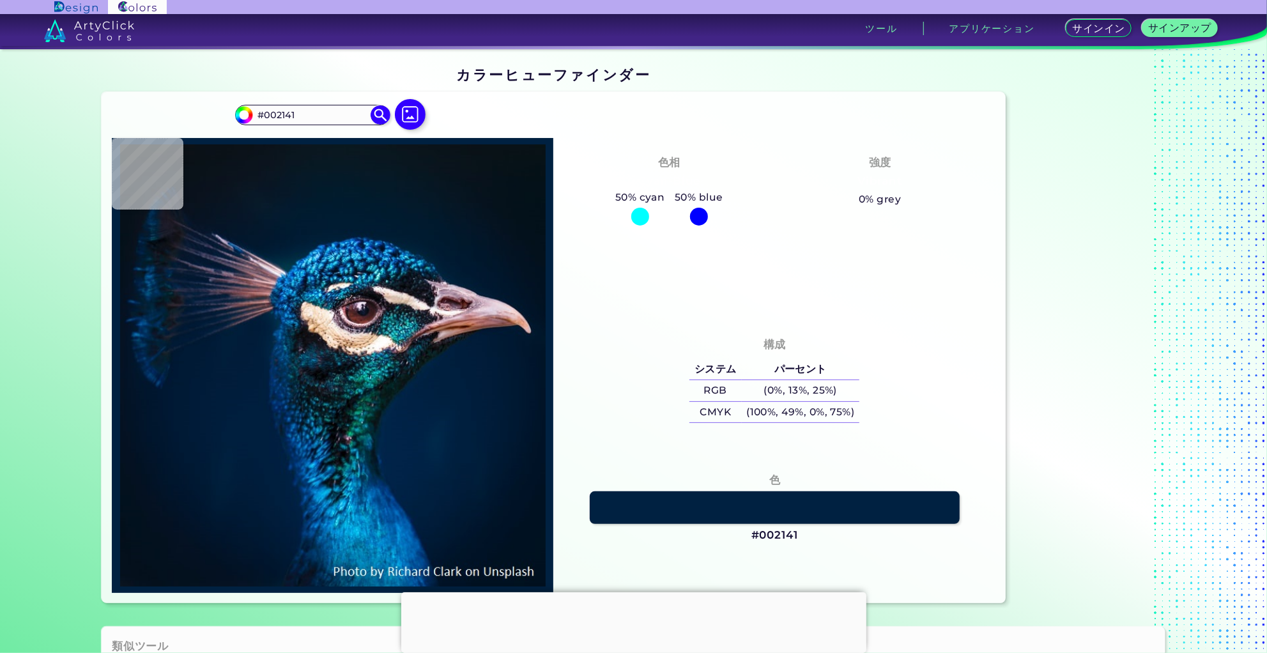
type input "#002242"
type input "#002247"
type input "#012449"
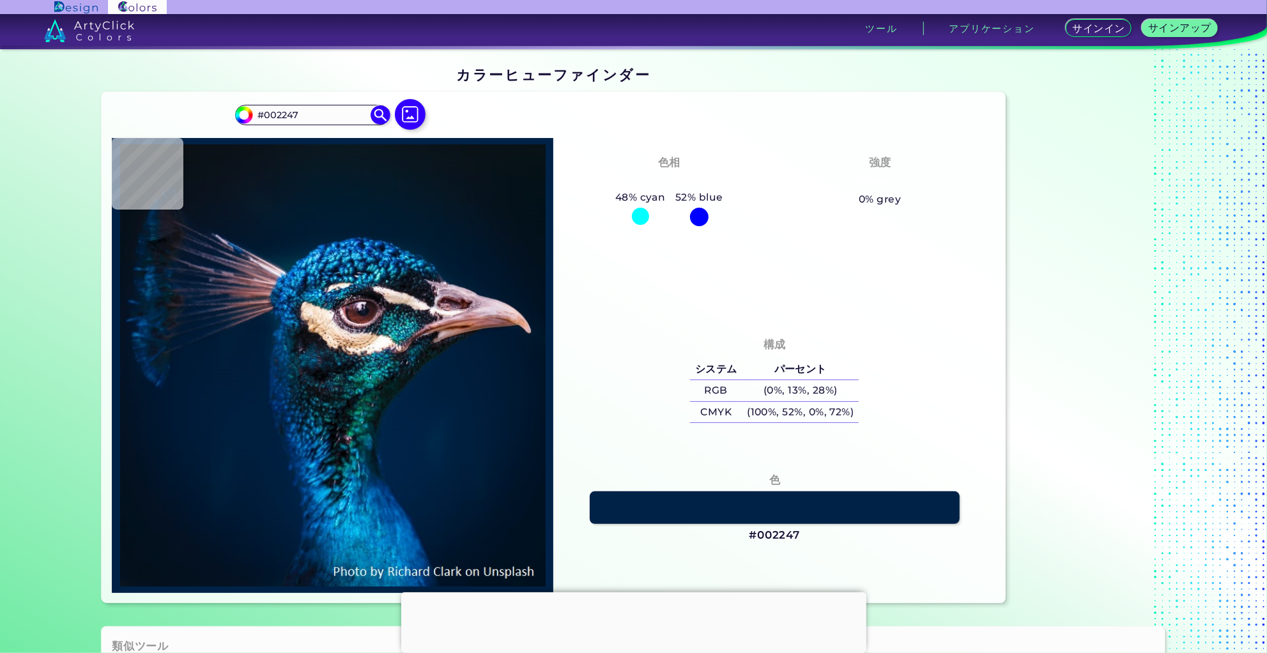
type input "#012449"
type input "#131419"
type input "#111518"
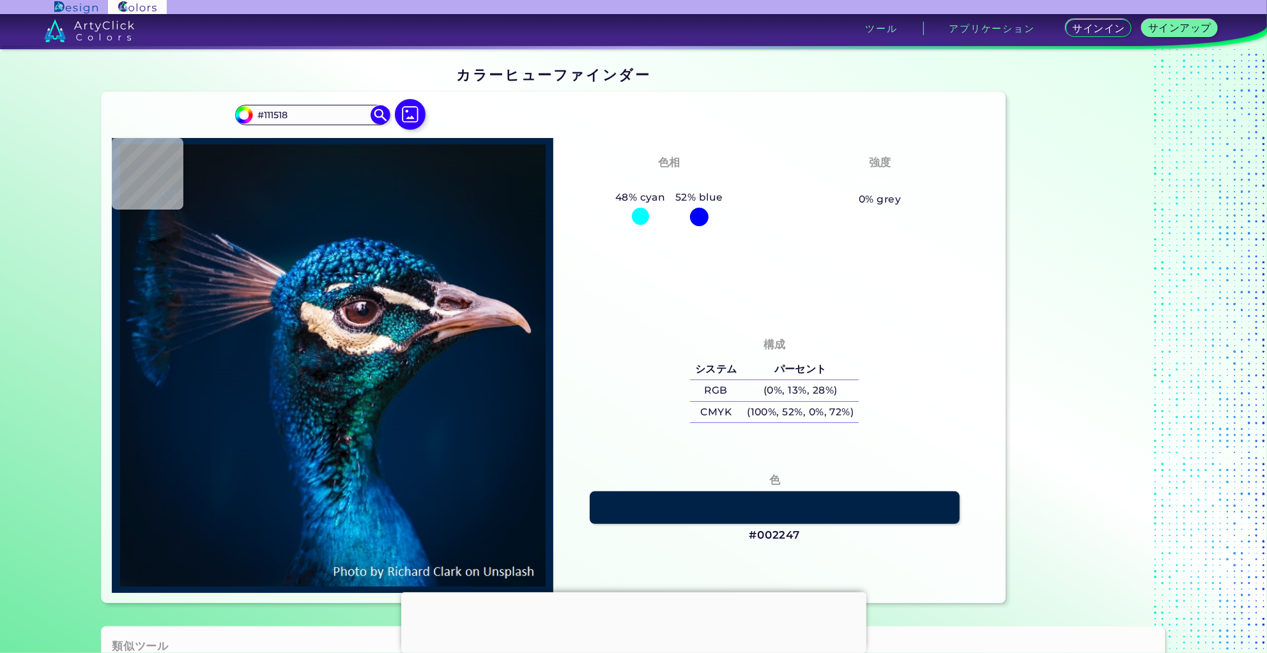
type input "#001b30"
type input "#001B30"
type input "#011a2e"
type input "#011A2E"
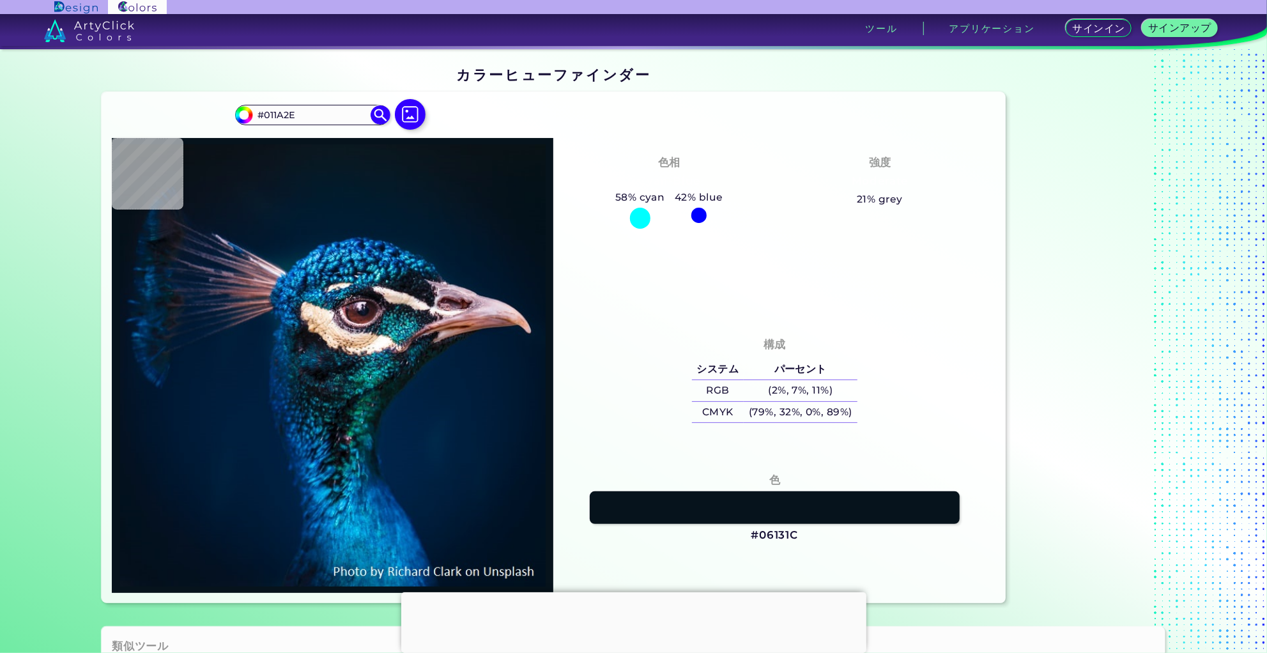
type input "#06131c"
type input "#06131C"
type input "#081621"
type input "#091722"
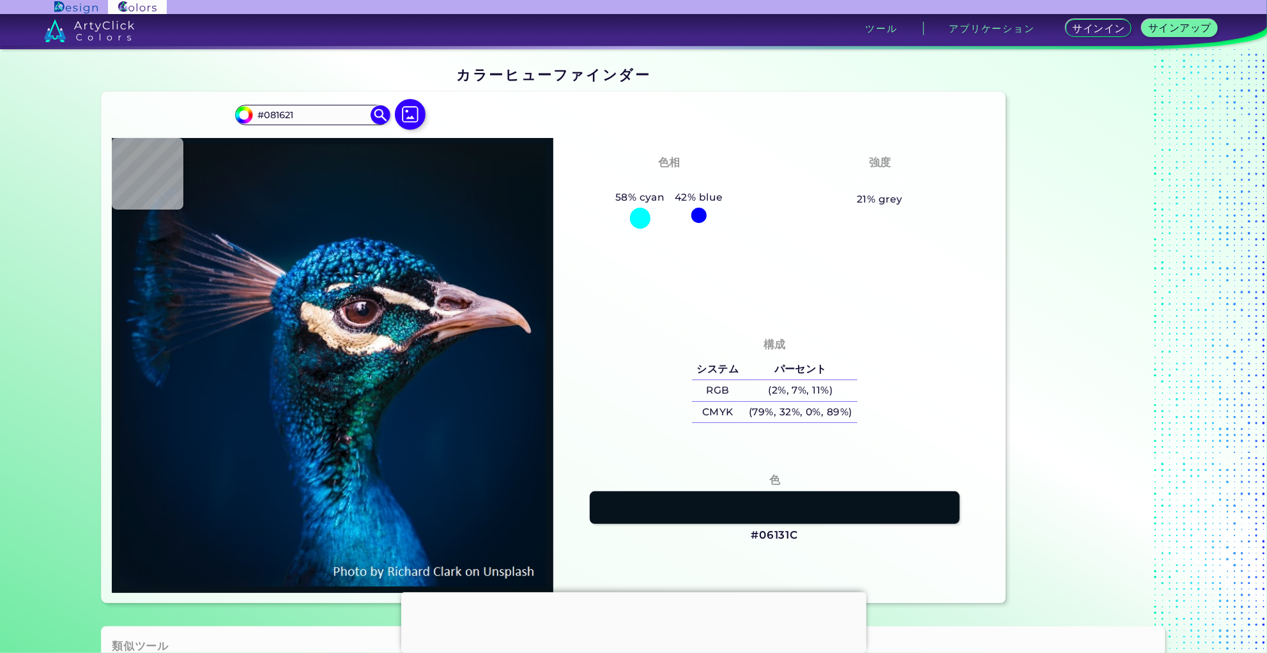
type input "#091722"
type input "#0c161f"
type input "#0C161F"
type input "#0a171f"
type input "#0A171F"
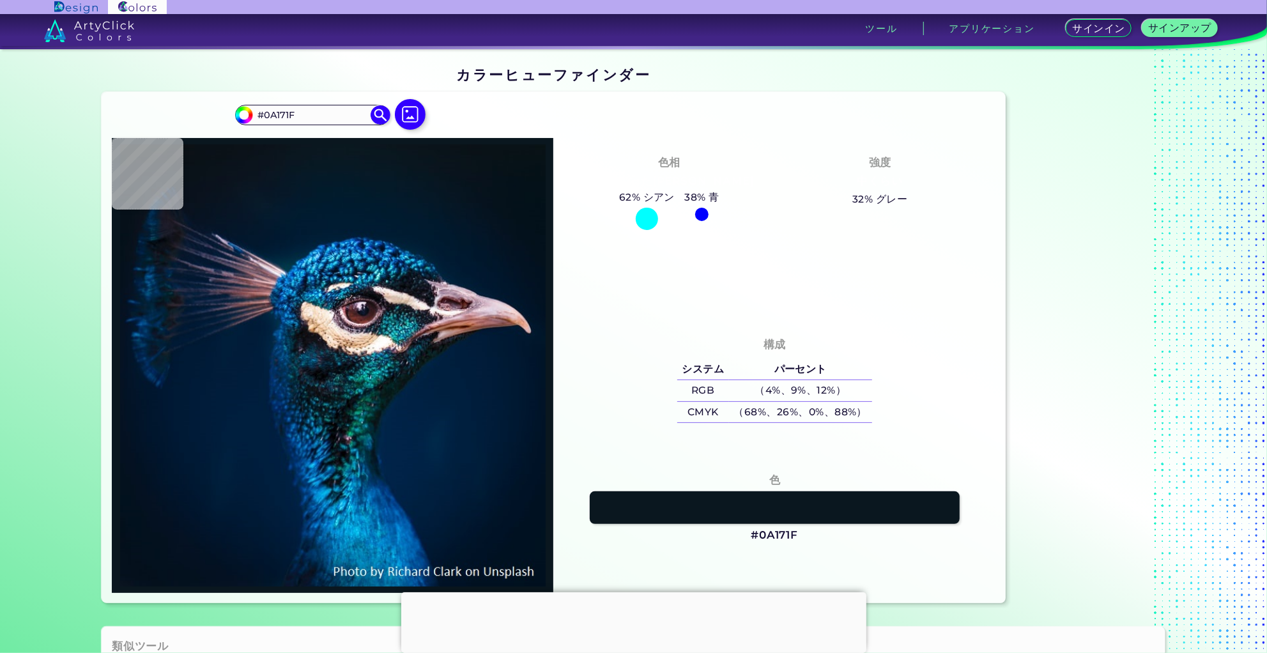
click at [81, 29] on img at bounding box center [89, 30] width 90 height 23
